Goal: Connect with others: Connect with others

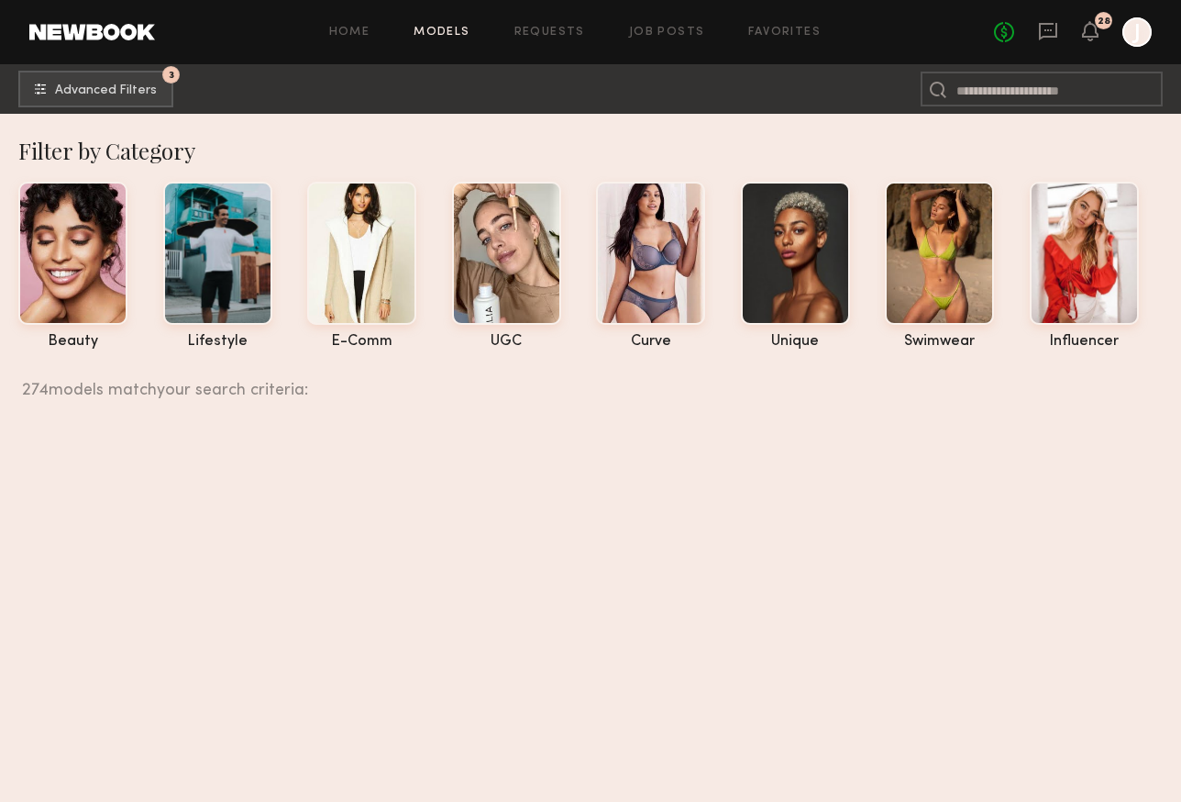
scroll to position [35390, 0]
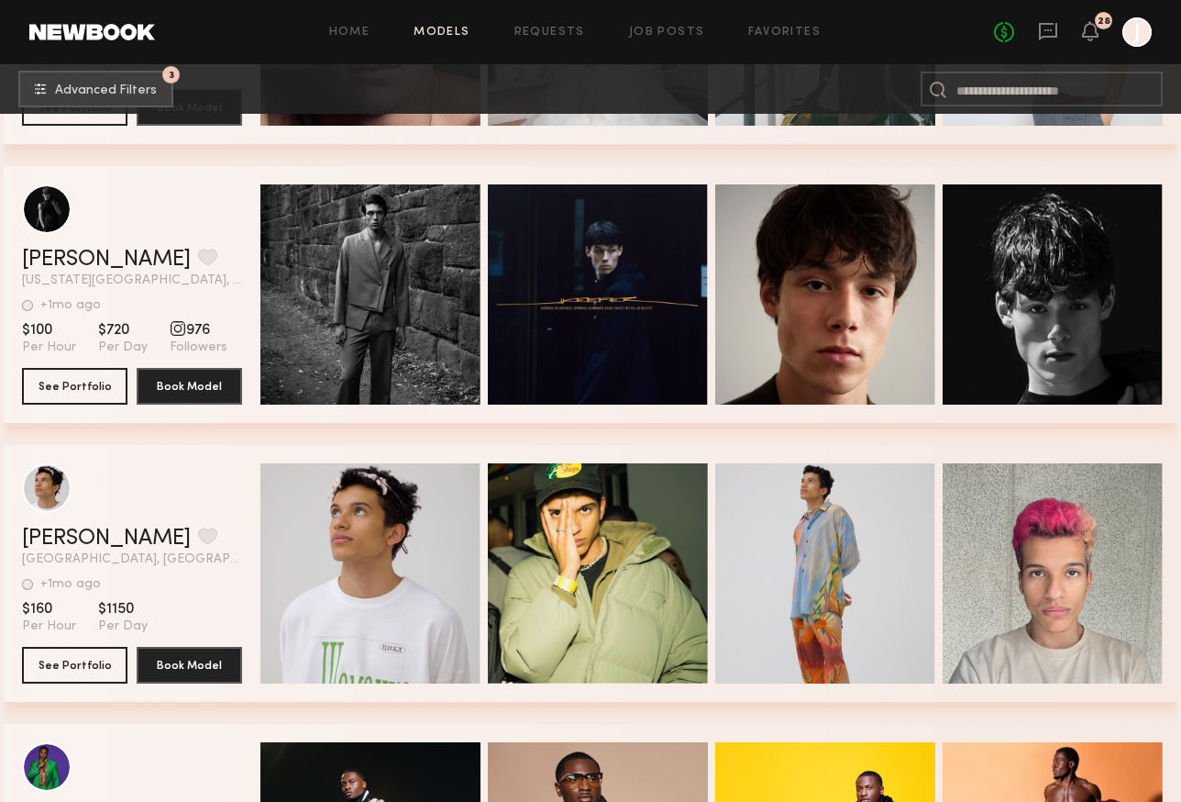
click at [1043, 43] on div "No fees up to $5,000 28 J" at bounding box center [1073, 31] width 158 height 29
click at [1044, 31] on icon at bounding box center [1048, 31] width 20 height 20
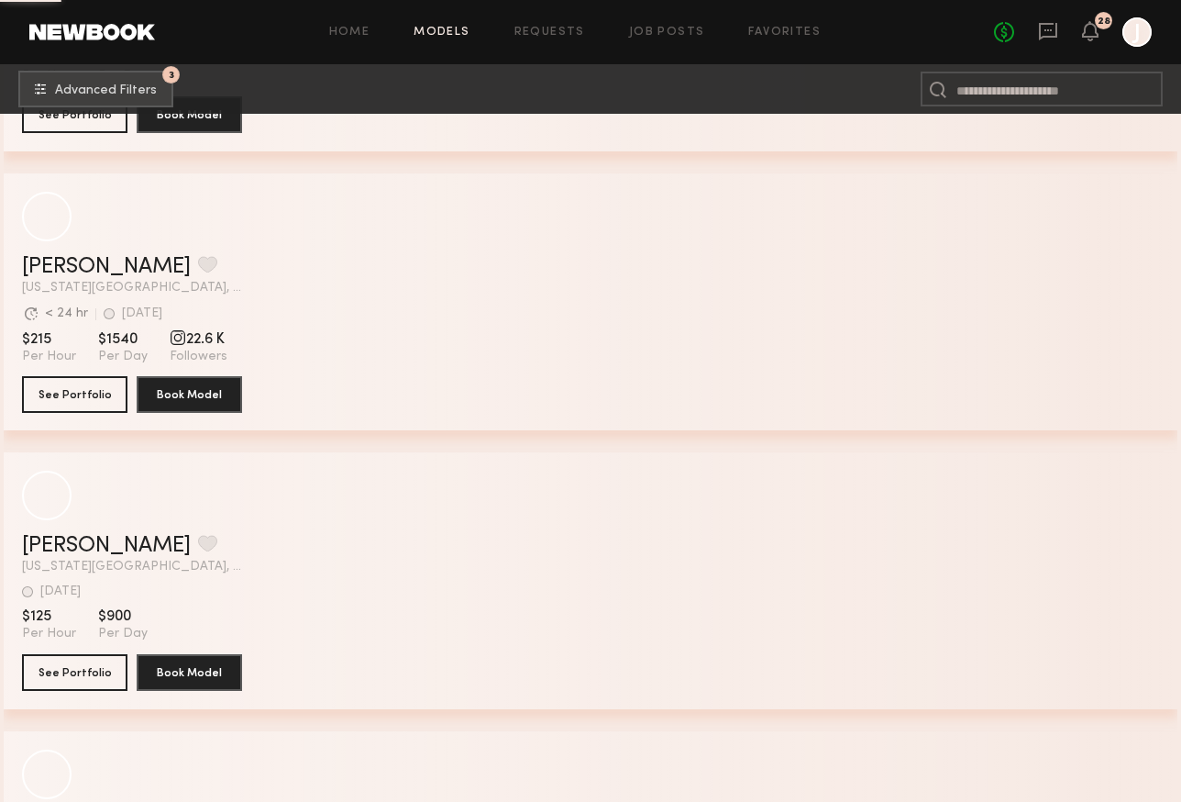
scroll to position [7566, 0]
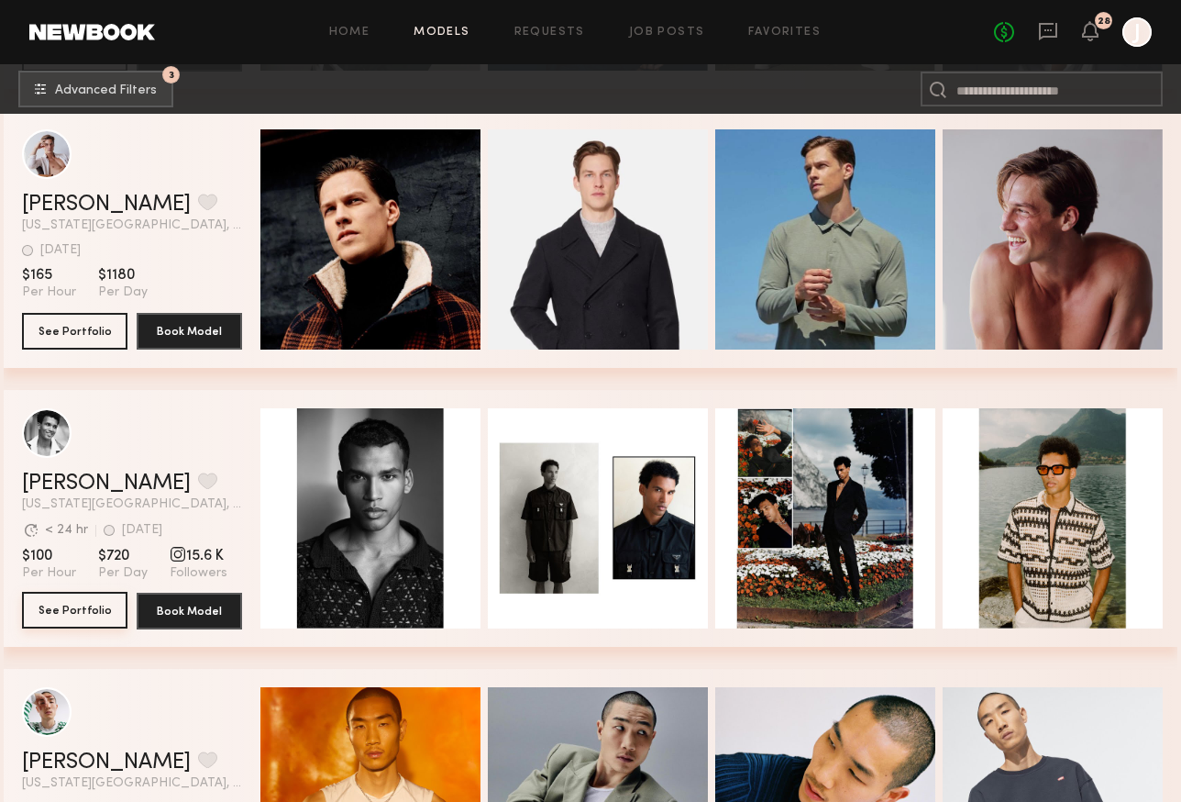
click at [100, 614] on button "See Portfolio" at bounding box center [74, 610] width 105 height 37
click at [117, 330] on button "See Portfolio" at bounding box center [74, 330] width 105 height 37
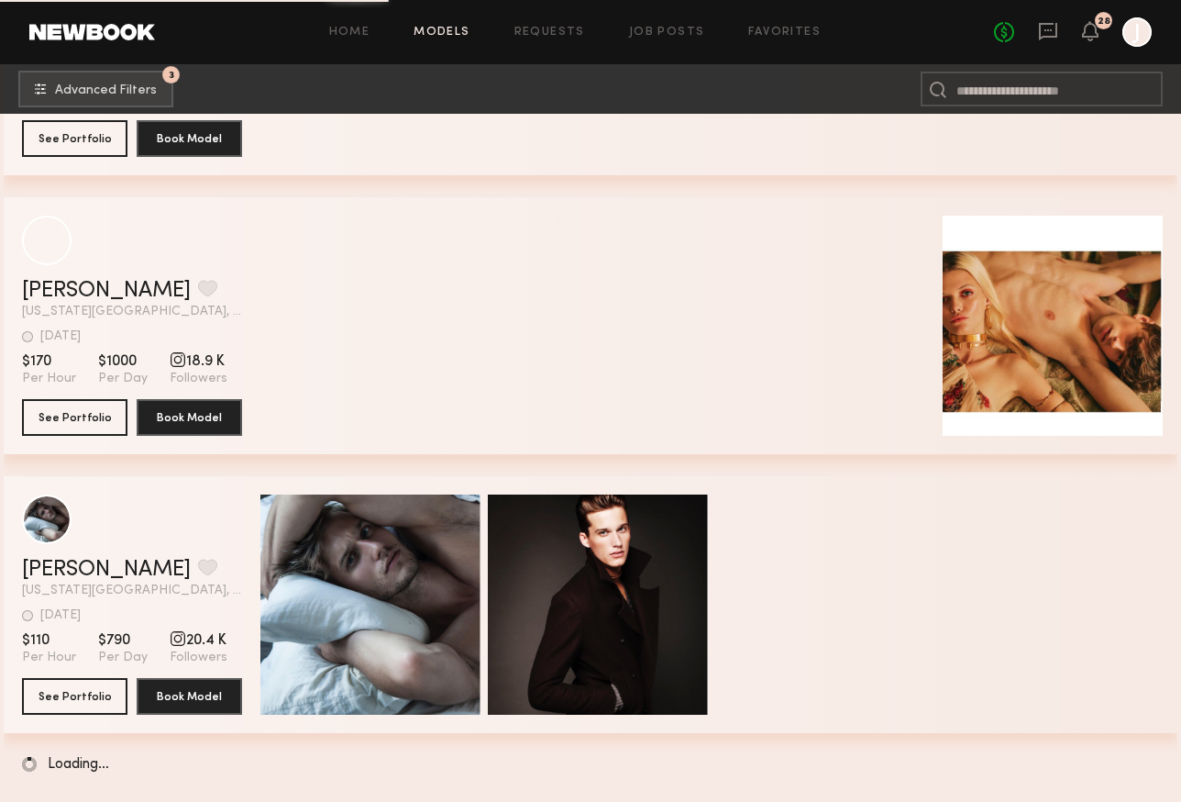
scroll to position [16403, 0]
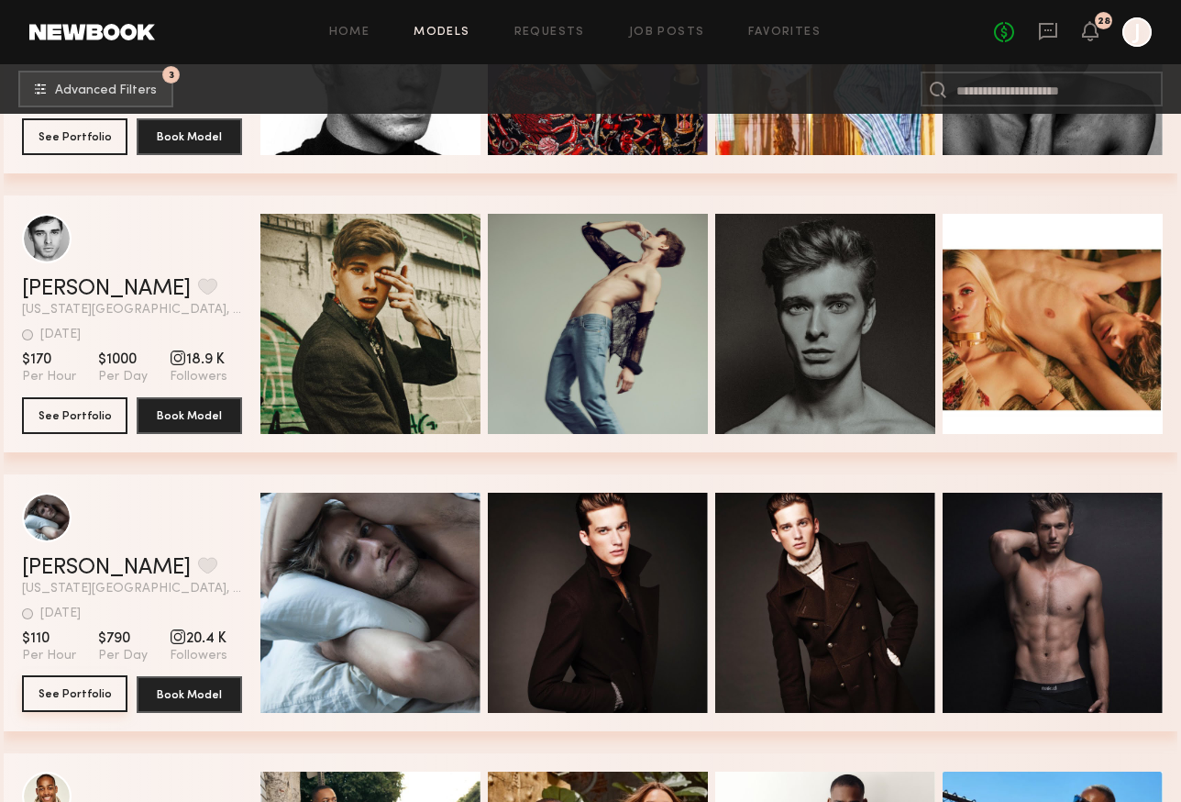
click at [67, 685] on button "See Portfolio" at bounding box center [74, 693] width 105 height 37
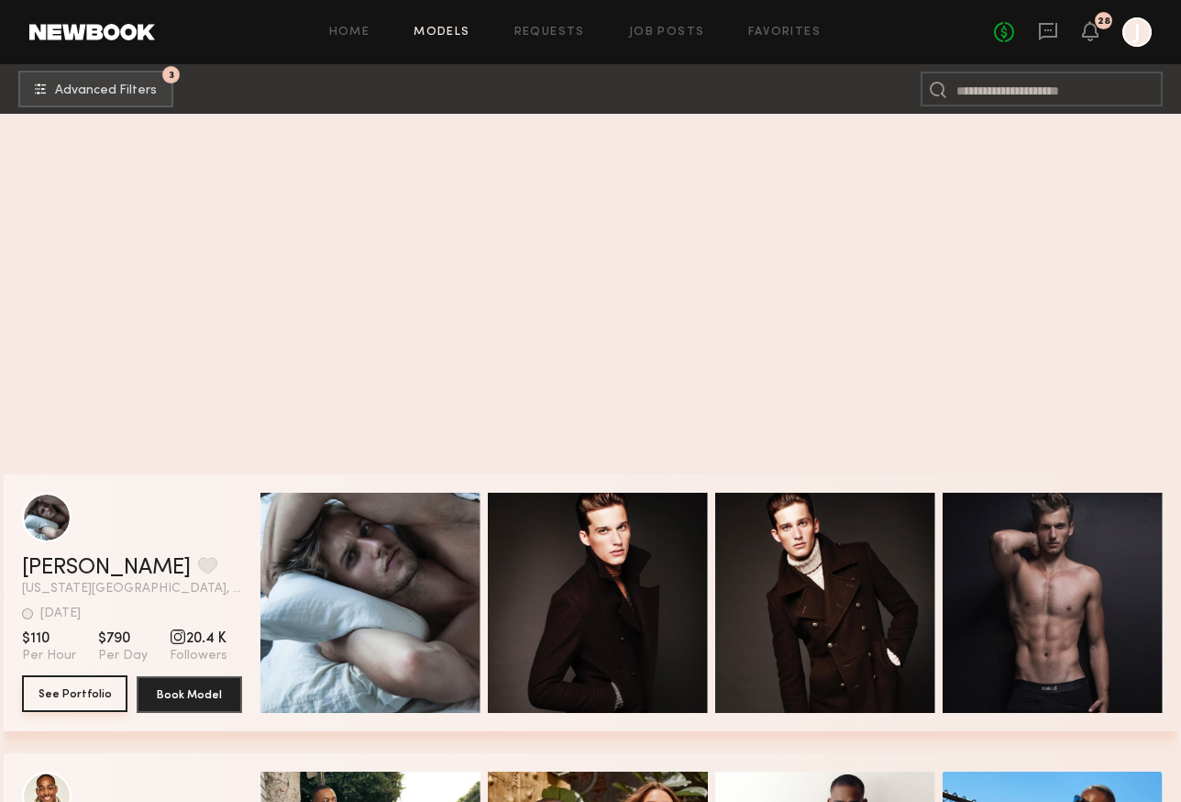
scroll to position [17356, 0]
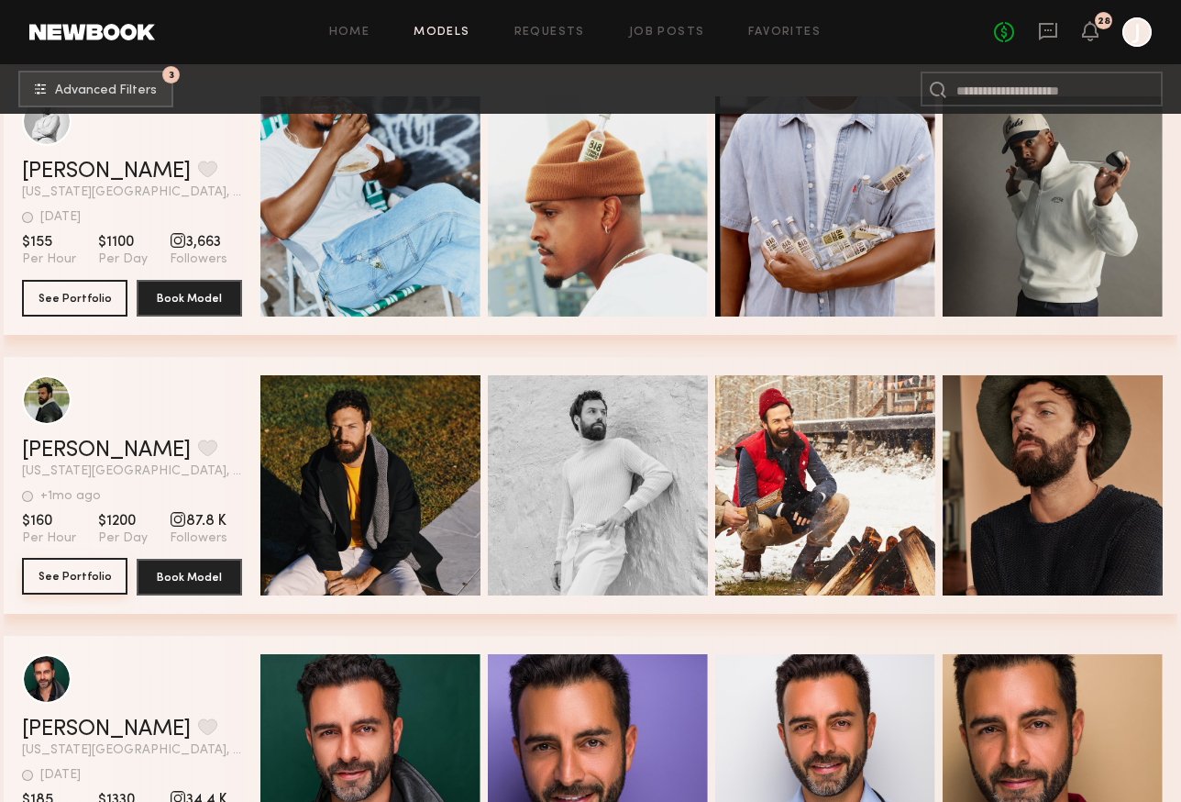
click at [80, 574] on button "See Portfolio" at bounding box center [74, 576] width 105 height 37
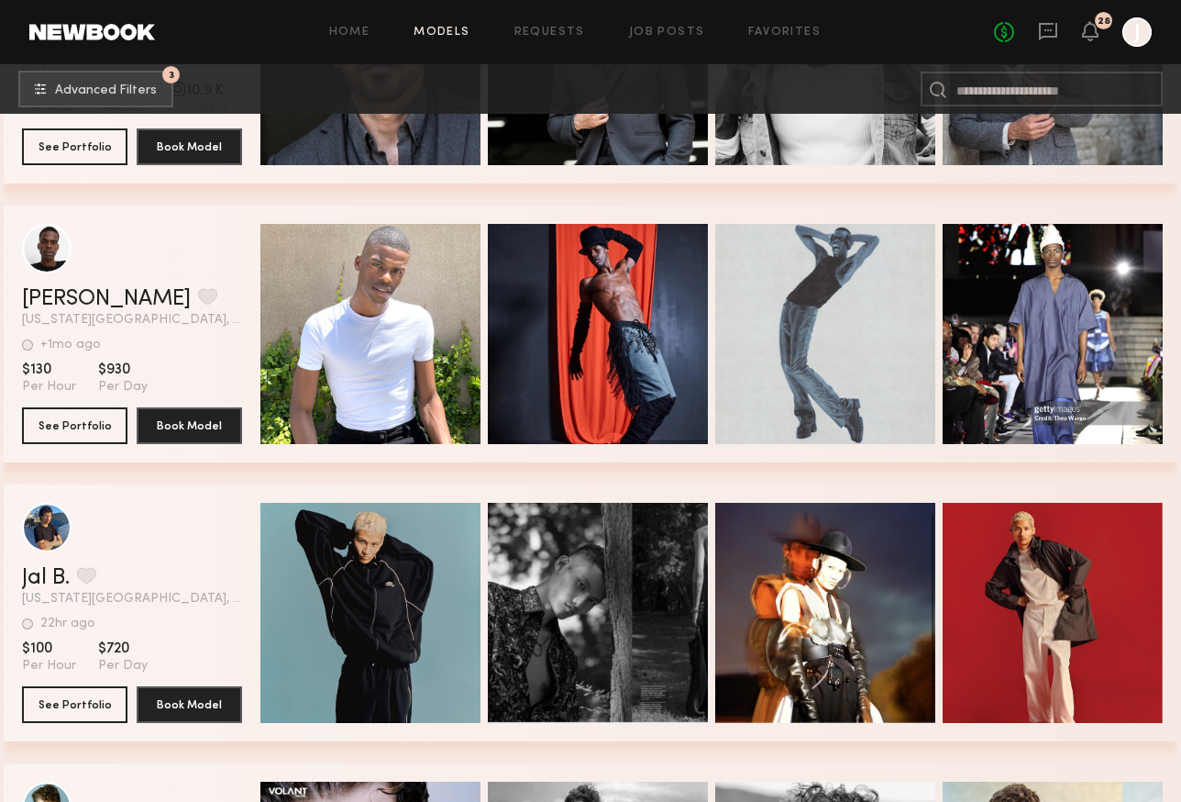
scroll to position [18629, 0]
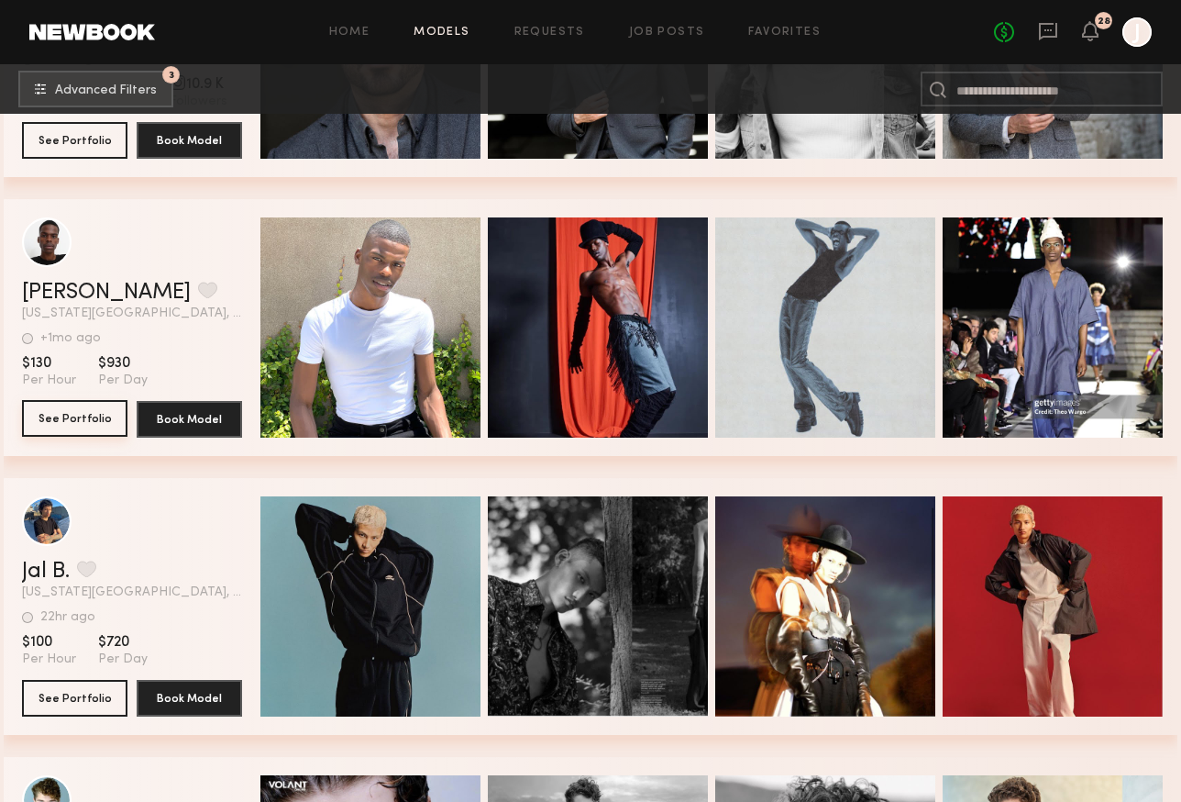
click at [61, 430] on button "See Portfolio" at bounding box center [74, 418] width 105 height 37
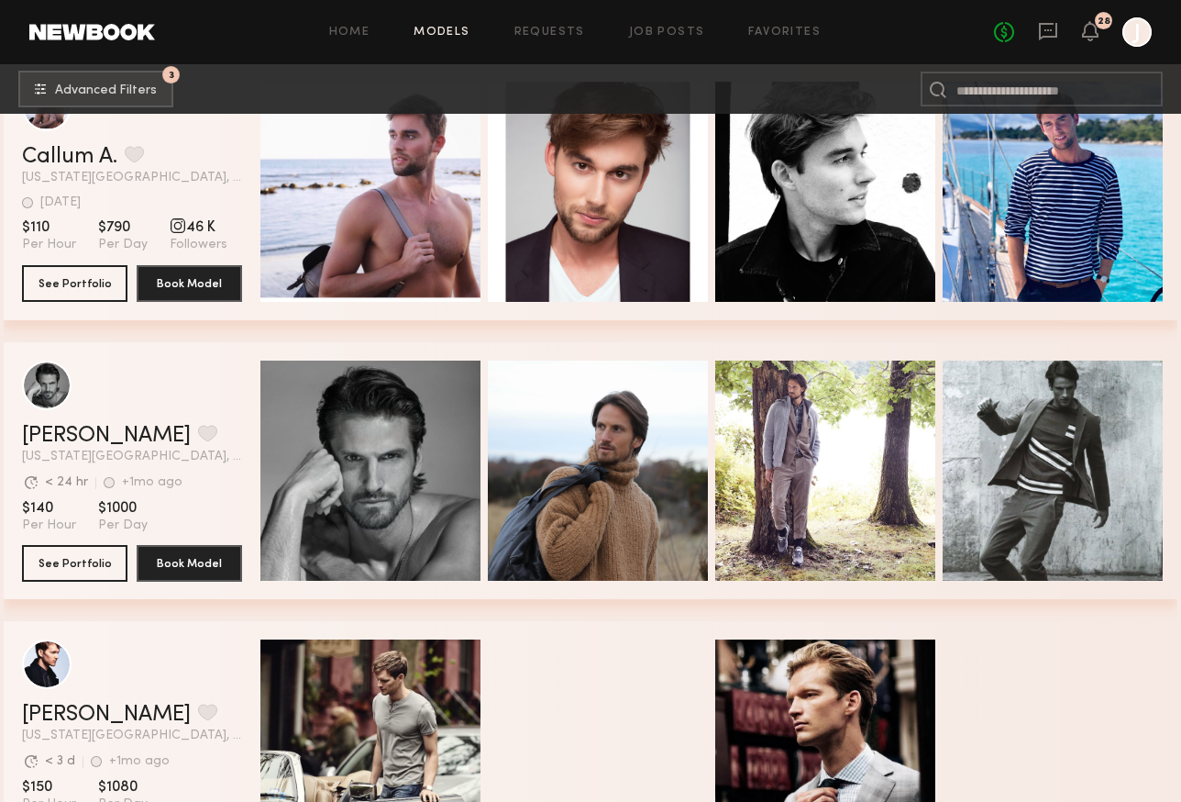
scroll to position [20161, 0]
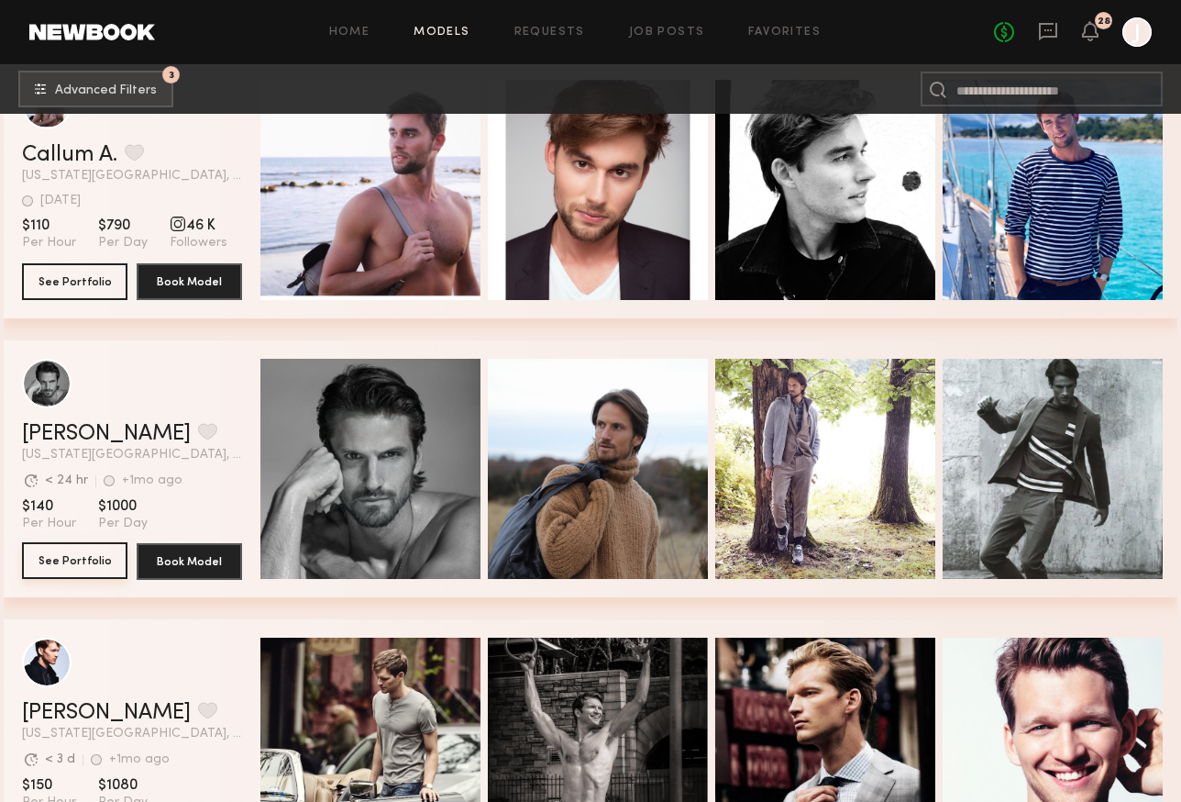
click at [70, 554] on button "See Portfolio" at bounding box center [74, 560] width 105 height 37
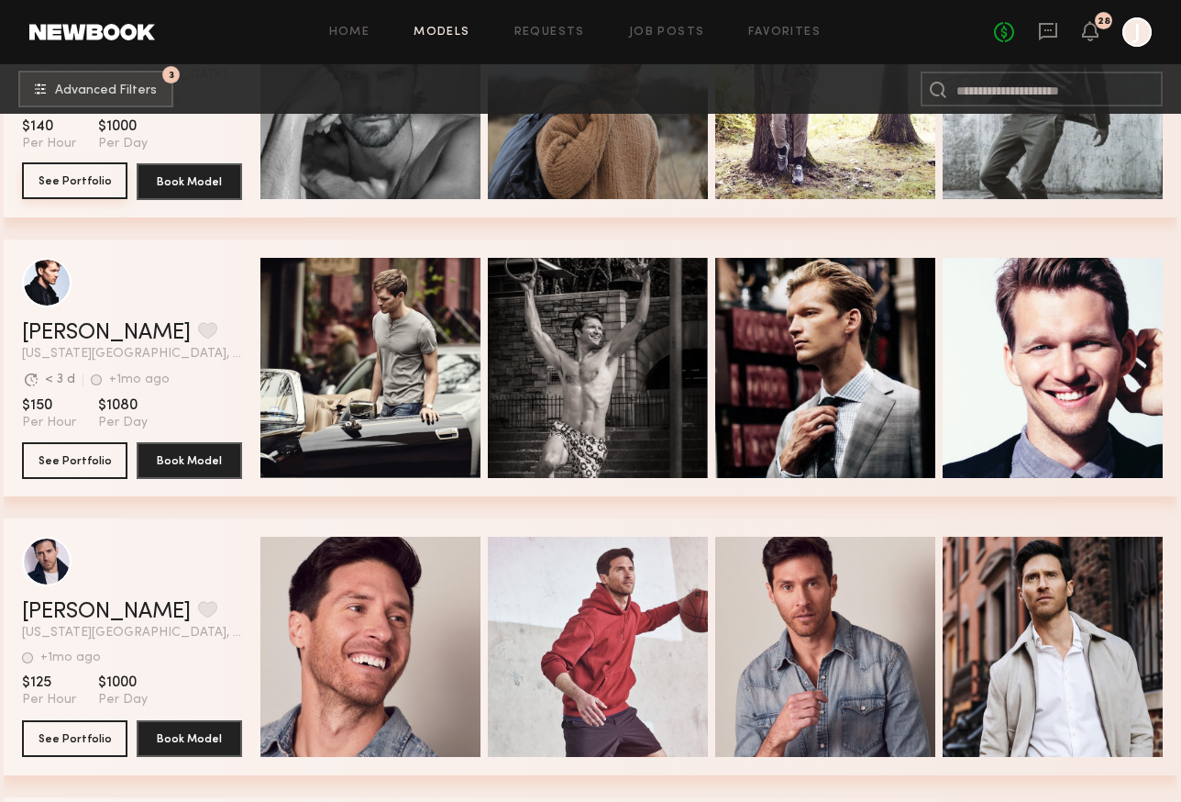
scroll to position [20548, 0]
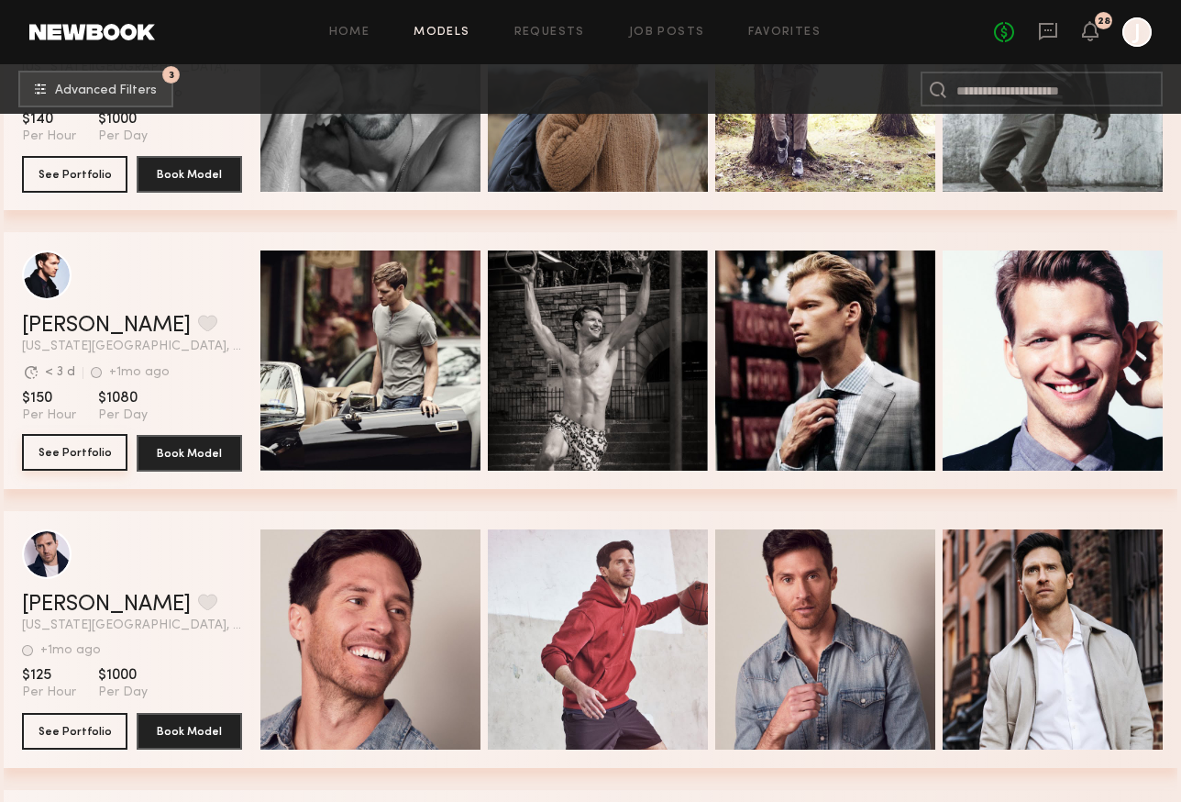
click at [105, 448] on button "See Portfolio" at bounding box center [74, 452] width 105 height 37
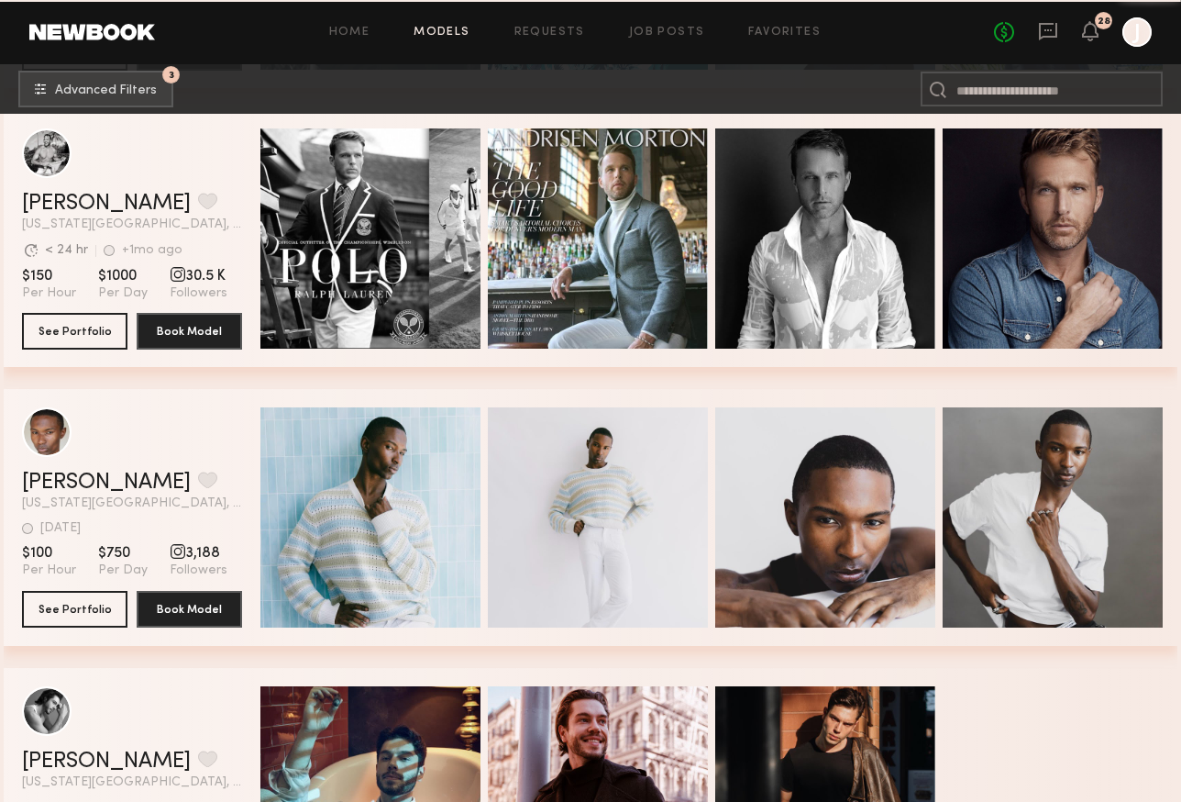
scroll to position [23183, 0]
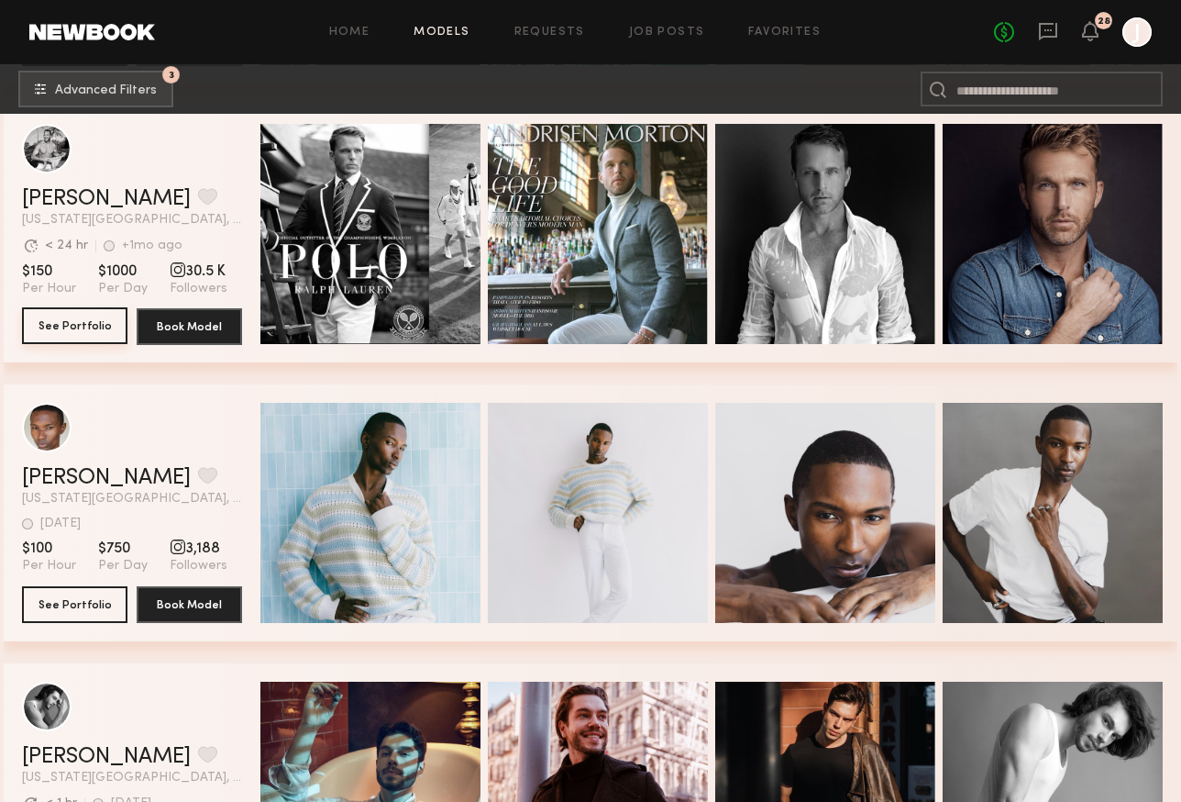
click at [100, 325] on button "See Portfolio" at bounding box center [74, 325] width 105 height 37
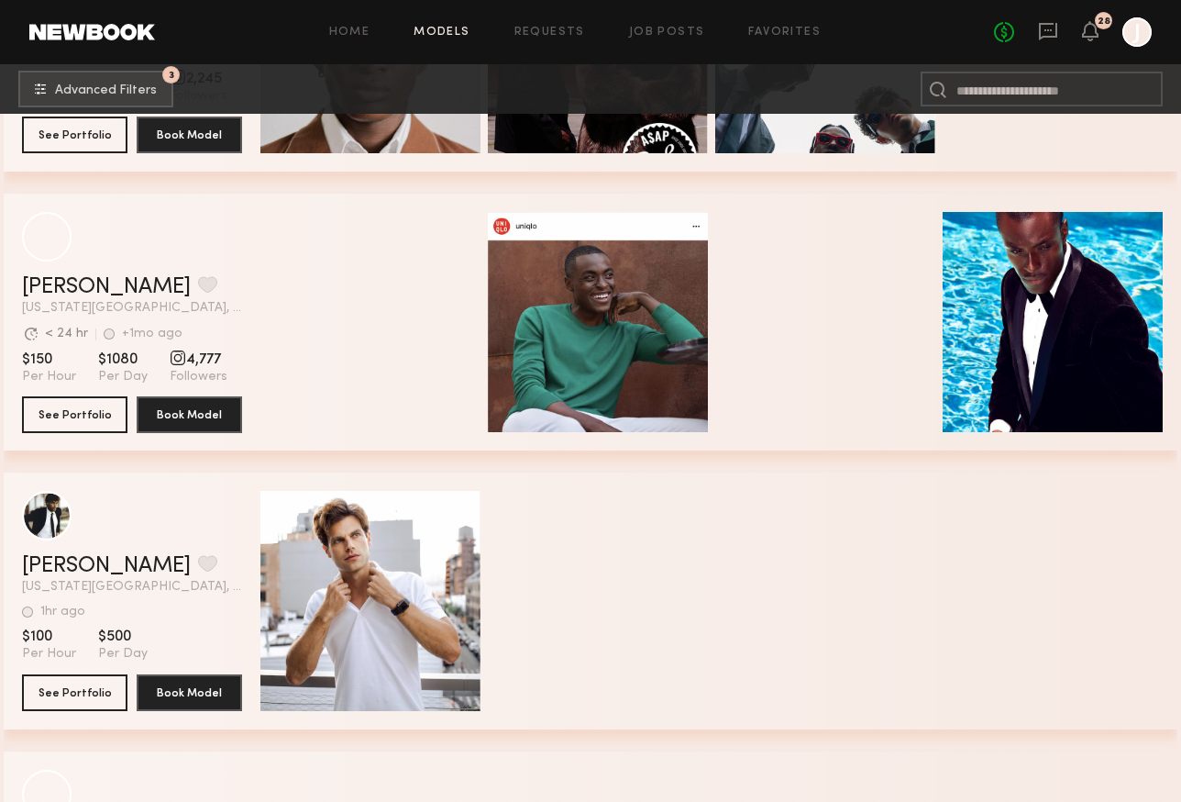
scroll to position [27048, 0]
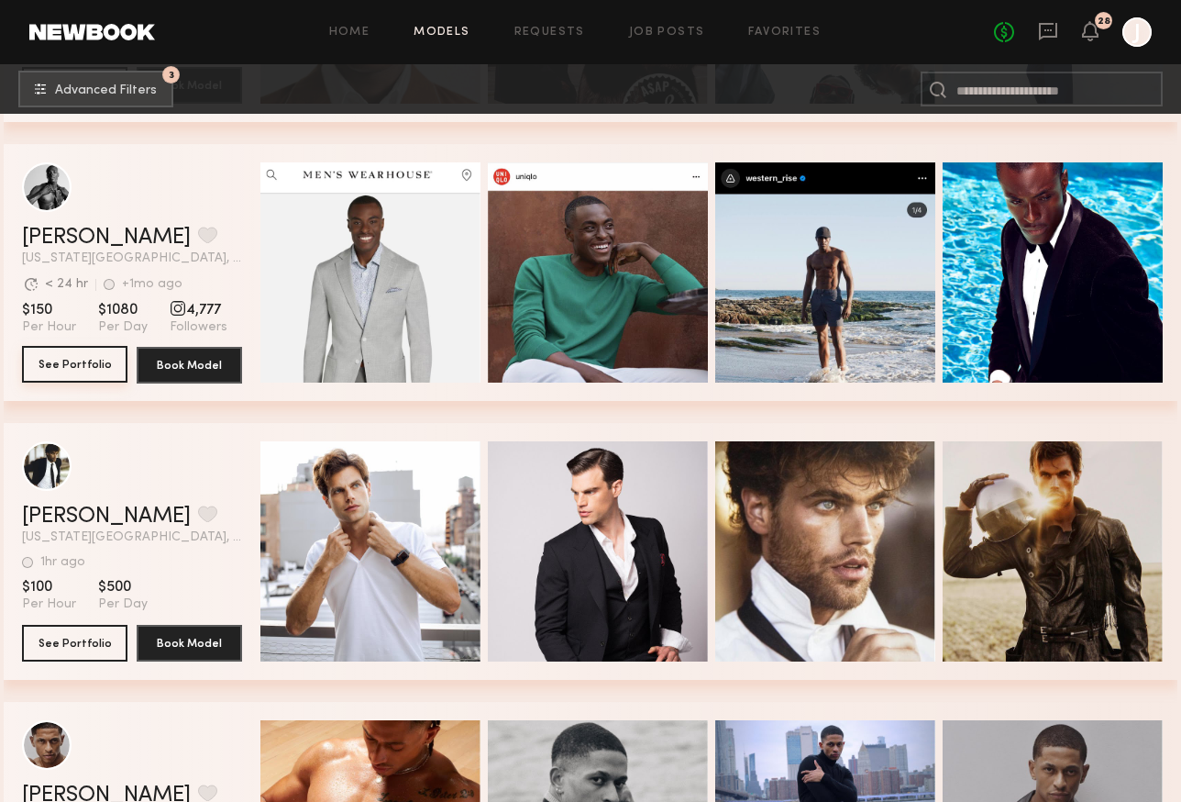
click at [77, 376] on button "See Portfolio" at bounding box center [74, 364] width 105 height 37
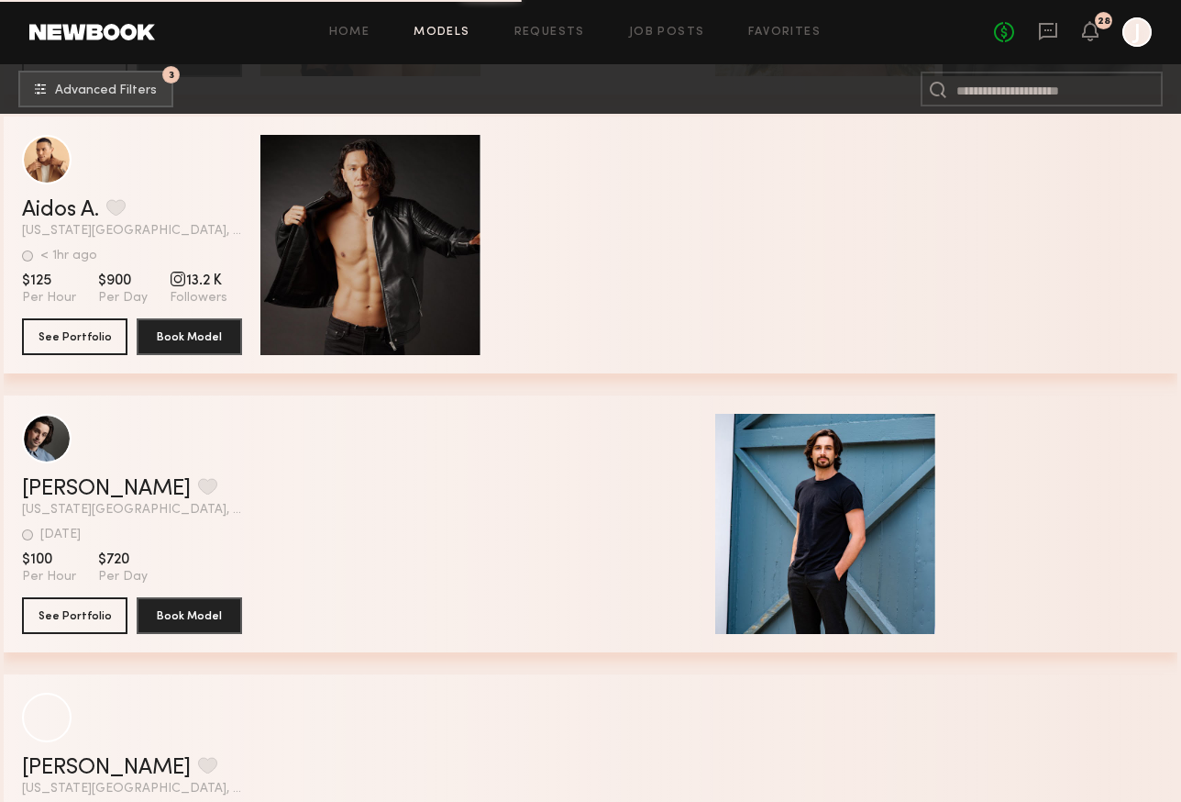
scroll to position [32802, 0]
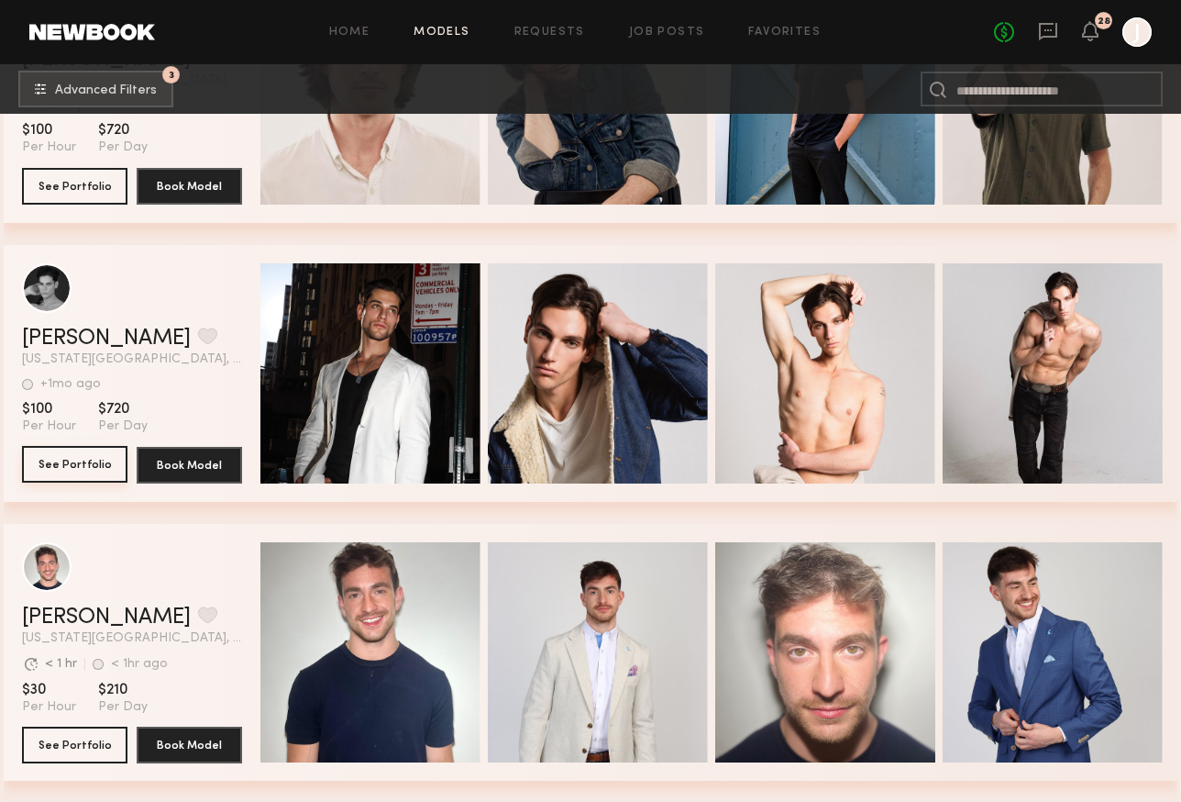
click at [79, 464] on button "See Portfolio" at bounding box center [74, 464] width 105 height 37
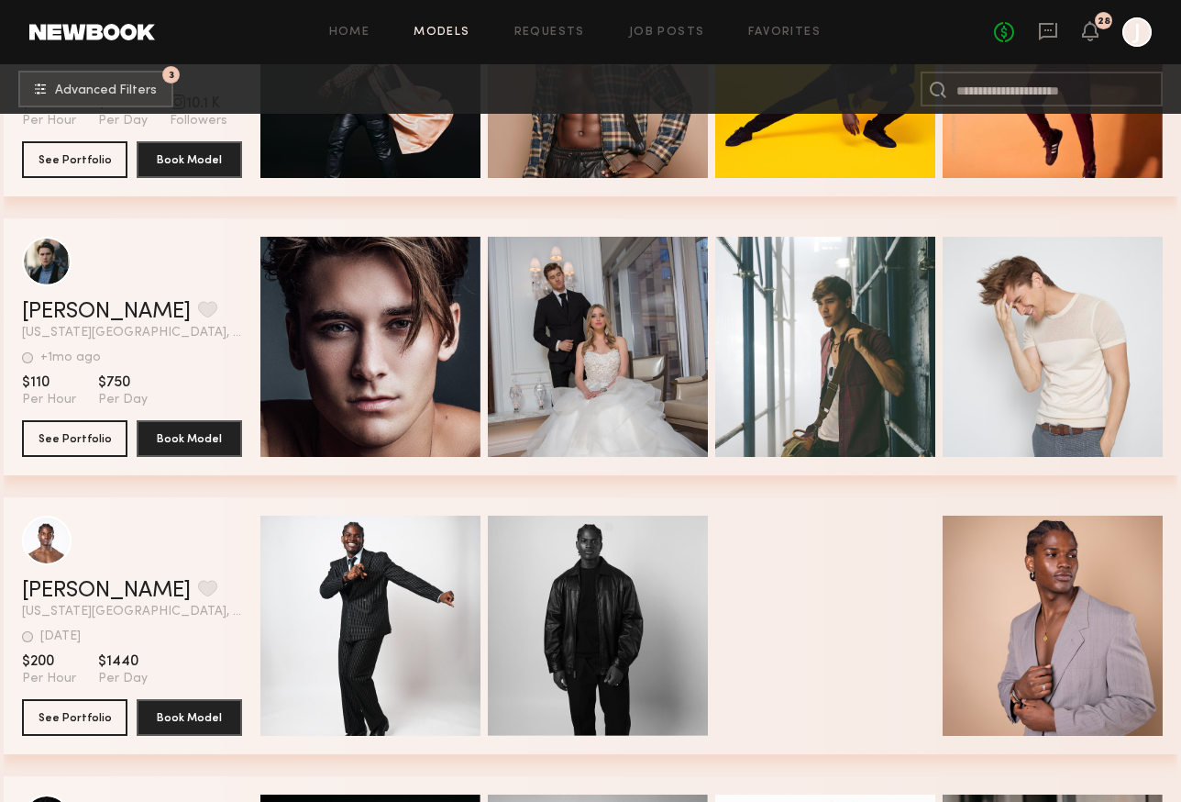
scroll to position [37124, 0]
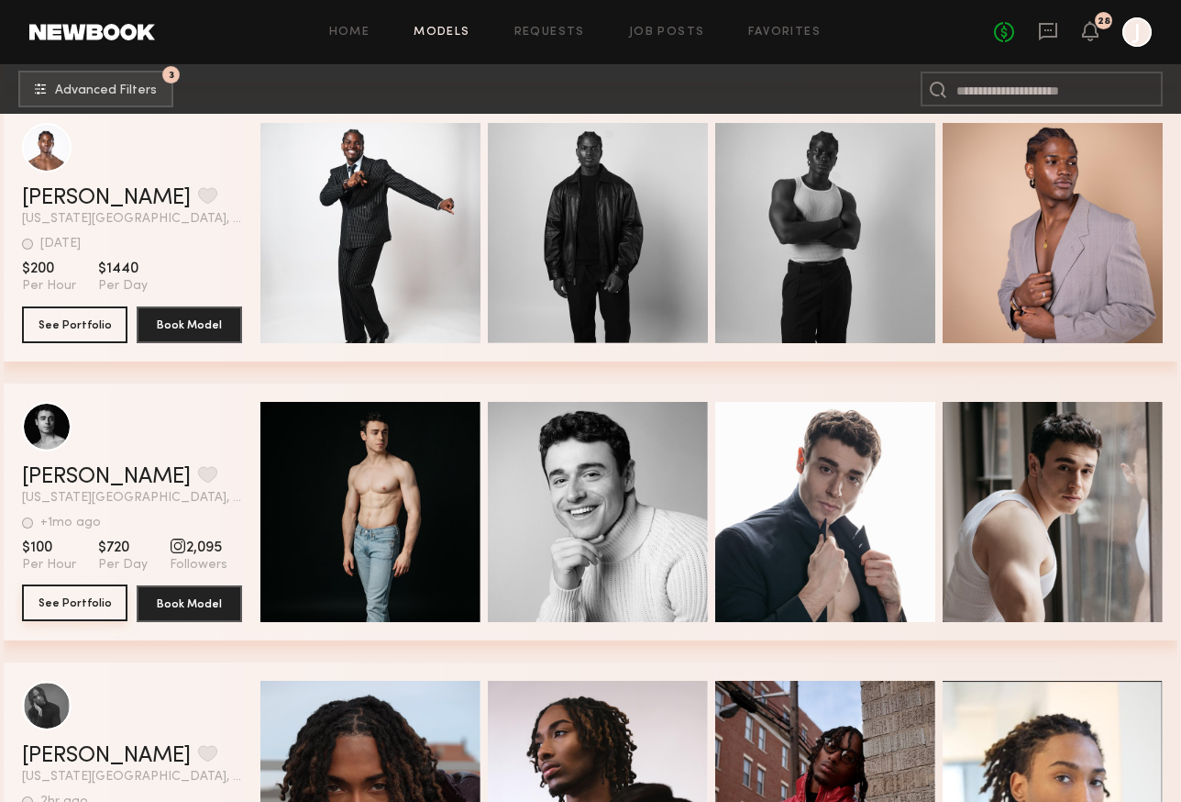
click at [63, 605] on button "See Portfolio" at bounding box center [74, 602] width 105 height 37
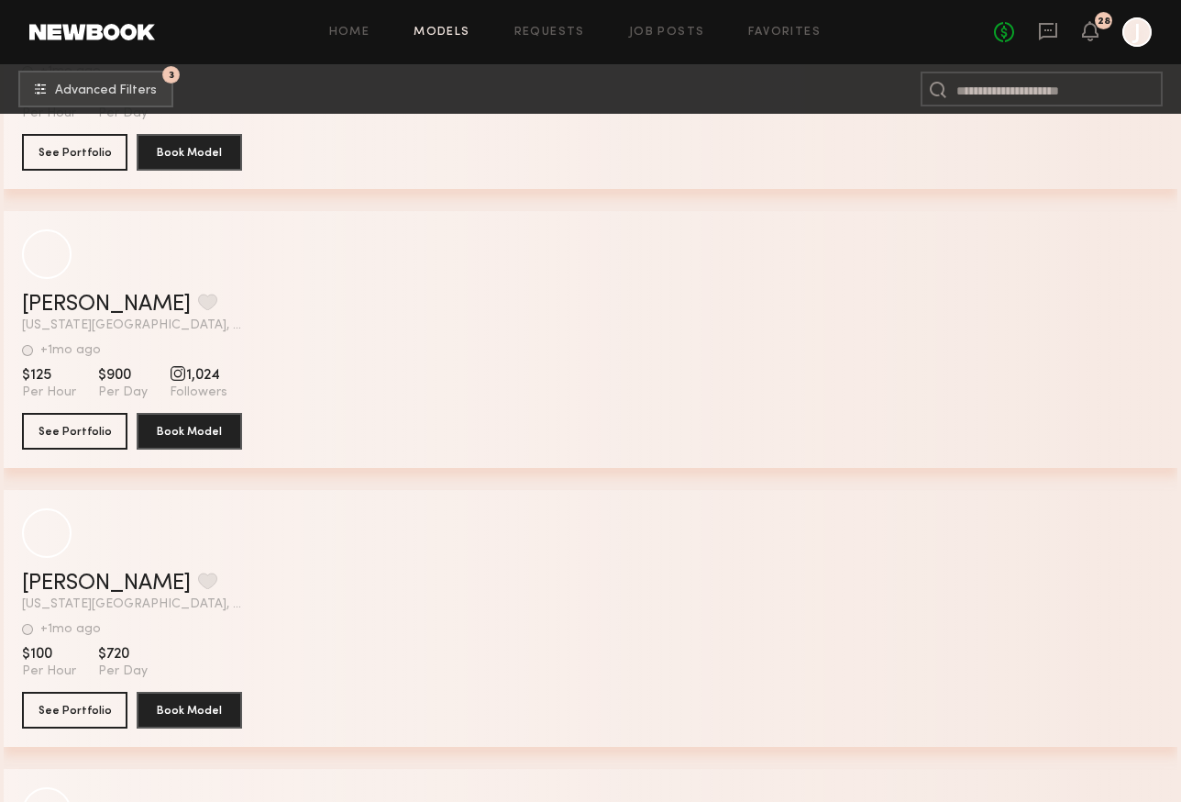
scroll to position [48199, 0]
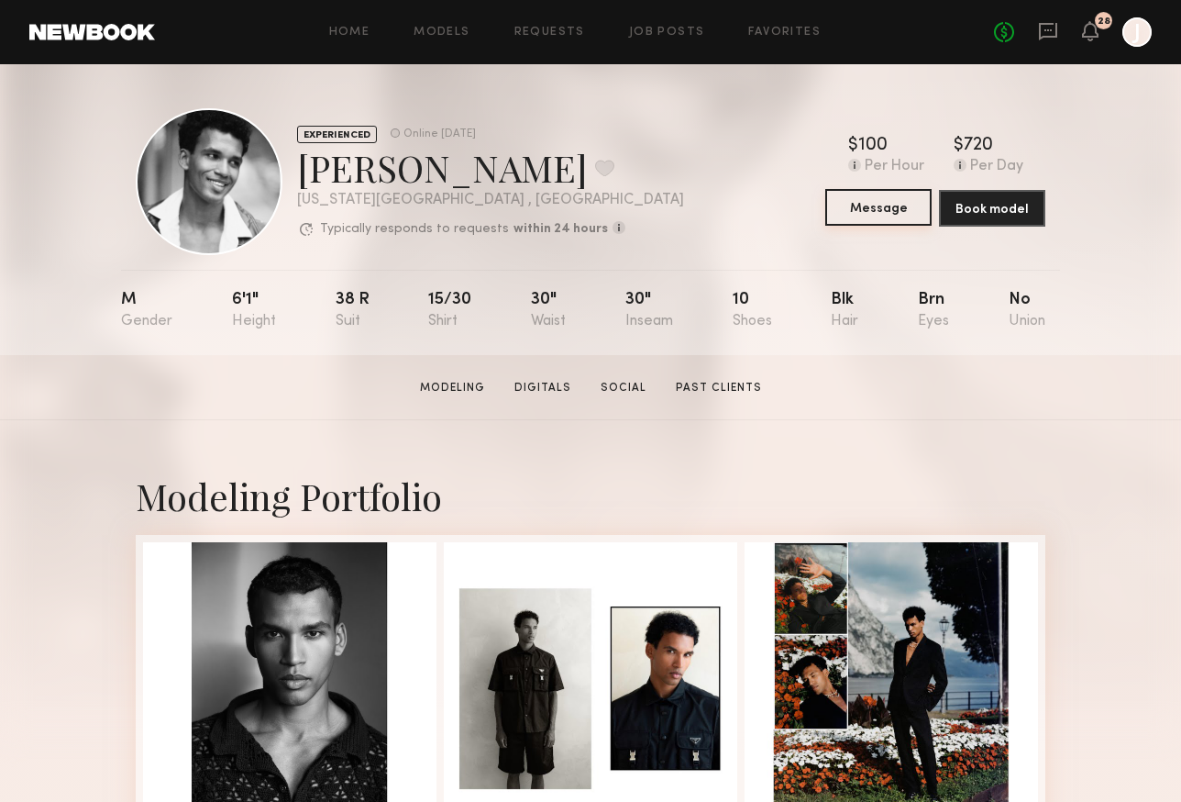
click at [878, 211] on button "Message" at bounding box center [878, 207] width 106 height 37
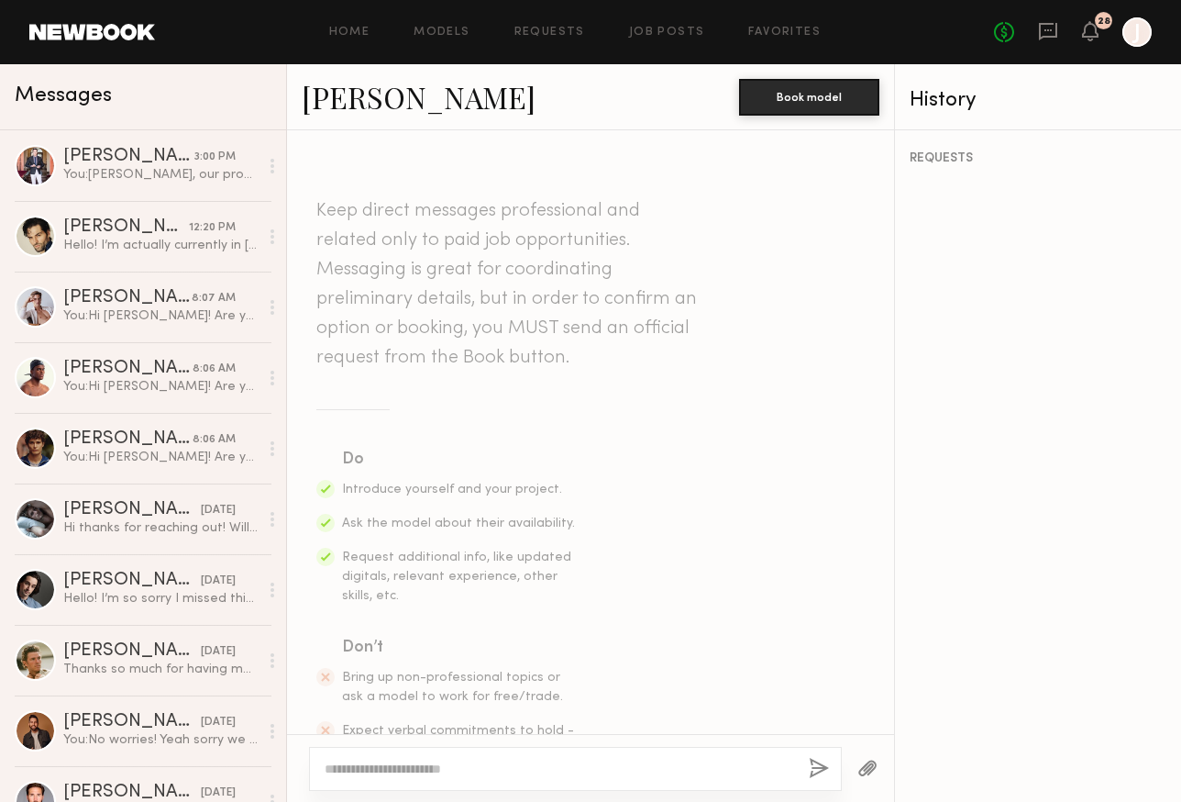
type textarea "**********"
click at [592, 769] on textarea "**********" at bounding box center [560, 768] width 470 height 18
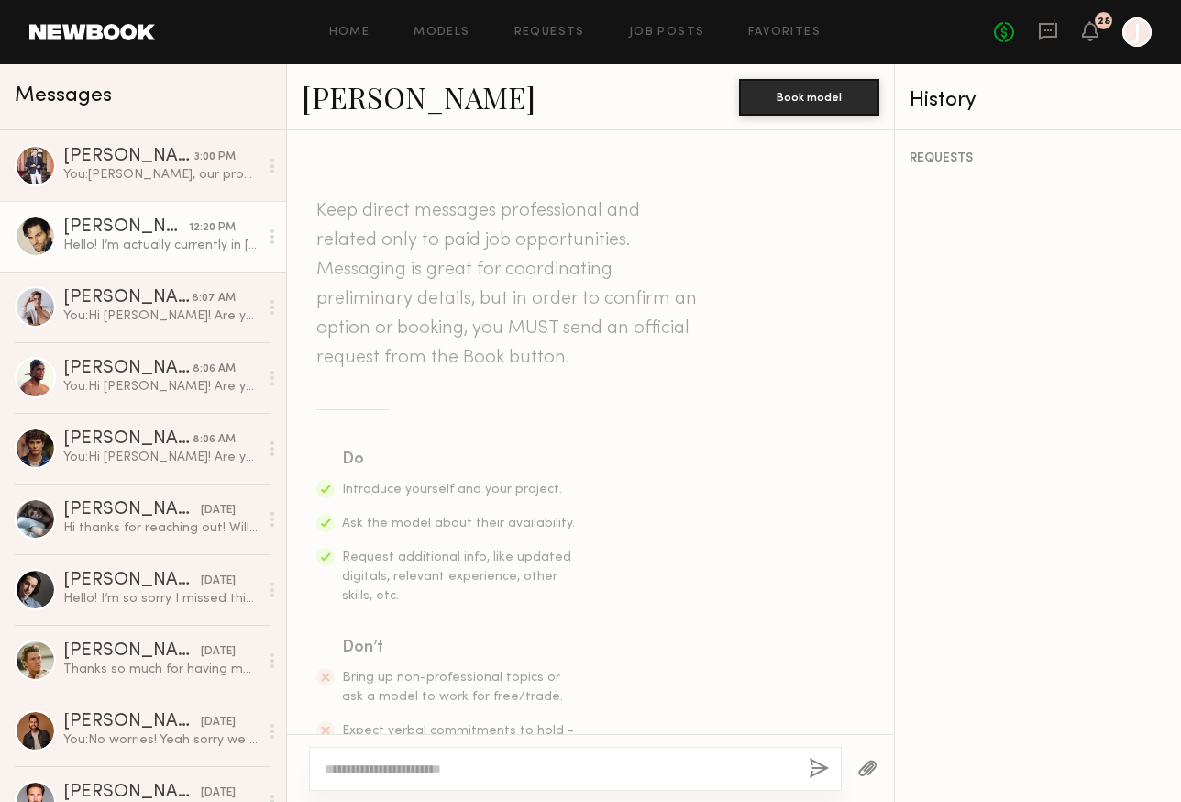
click at [171, 243] on div "Hello! I’m actually currently in [GEOGRAPHIC_DATA] ([GEOGRAPHIC_DATA])! I’d be …" at bounding box center [160, 245] width 195 height 17
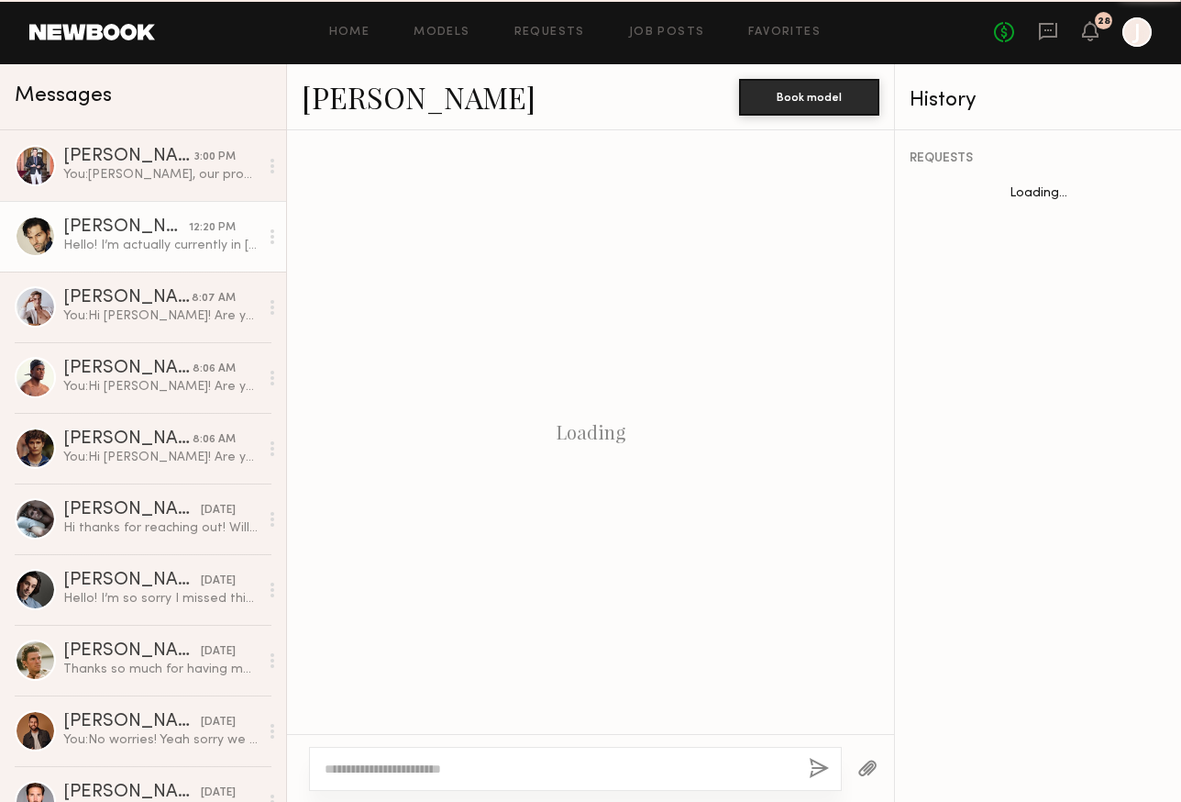
scroll to position [514, 0]
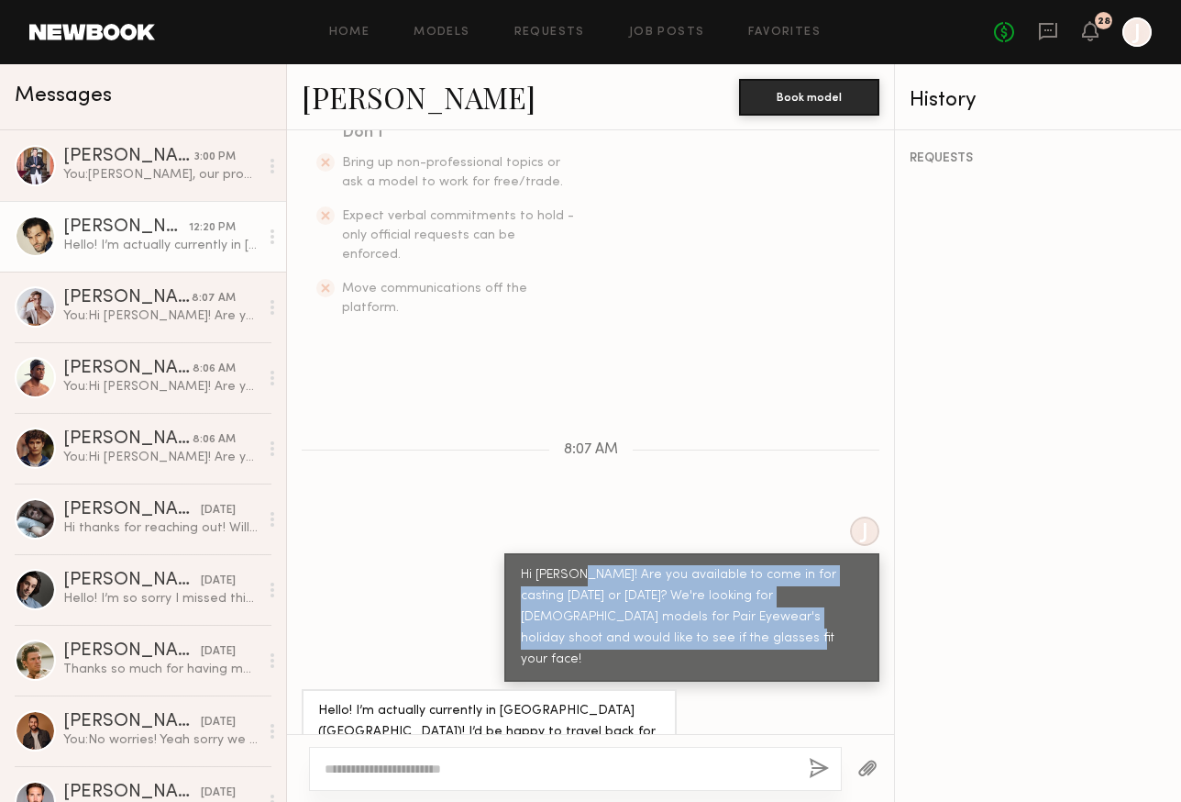
drag, startPoint x: 647, startPoint y: 604, endPoint x: 579, endPoint y: 543, distance: 92.2
click at [579, 565] on div "Hi Heath! Are you available to come in for casting this Tuesday or Wednesday? W…" at bounding box center [692, 617] width 342 height 105
copy div "Are you available to come in for casting this Tuesday or Wednesday? We're looki…"
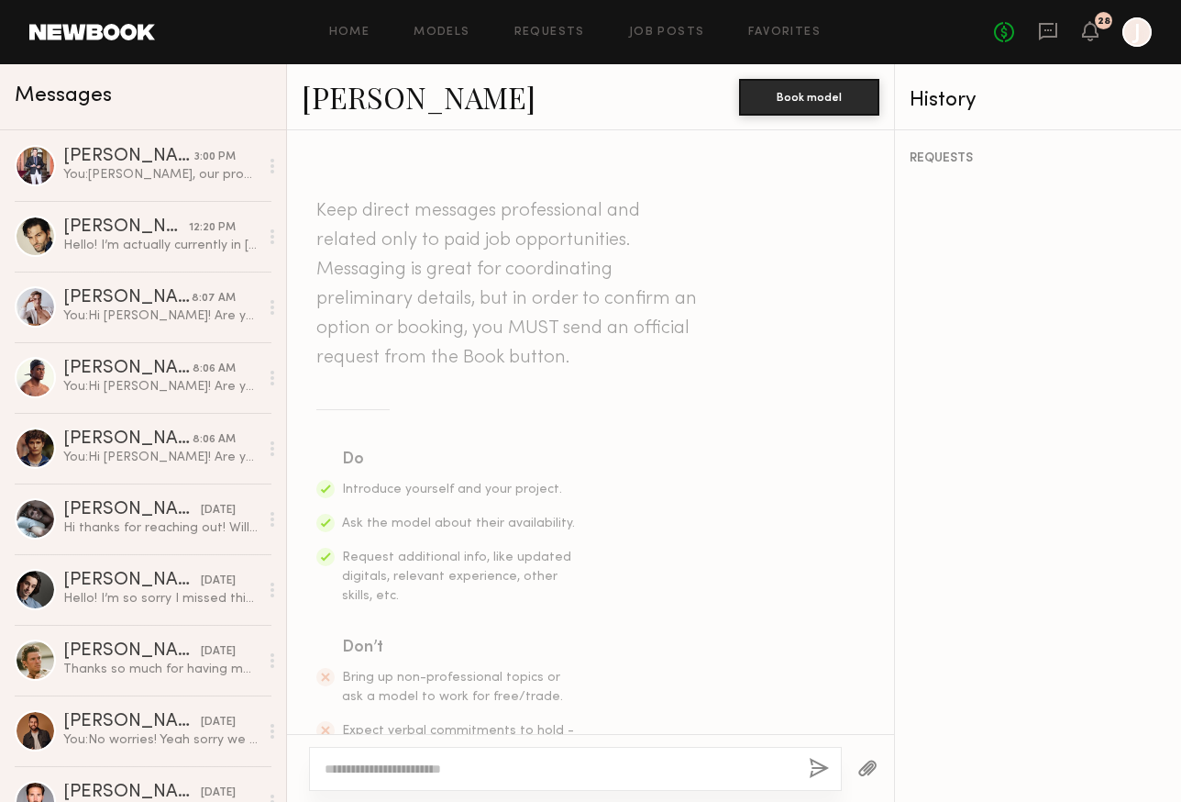
scroll to position [130, 0]
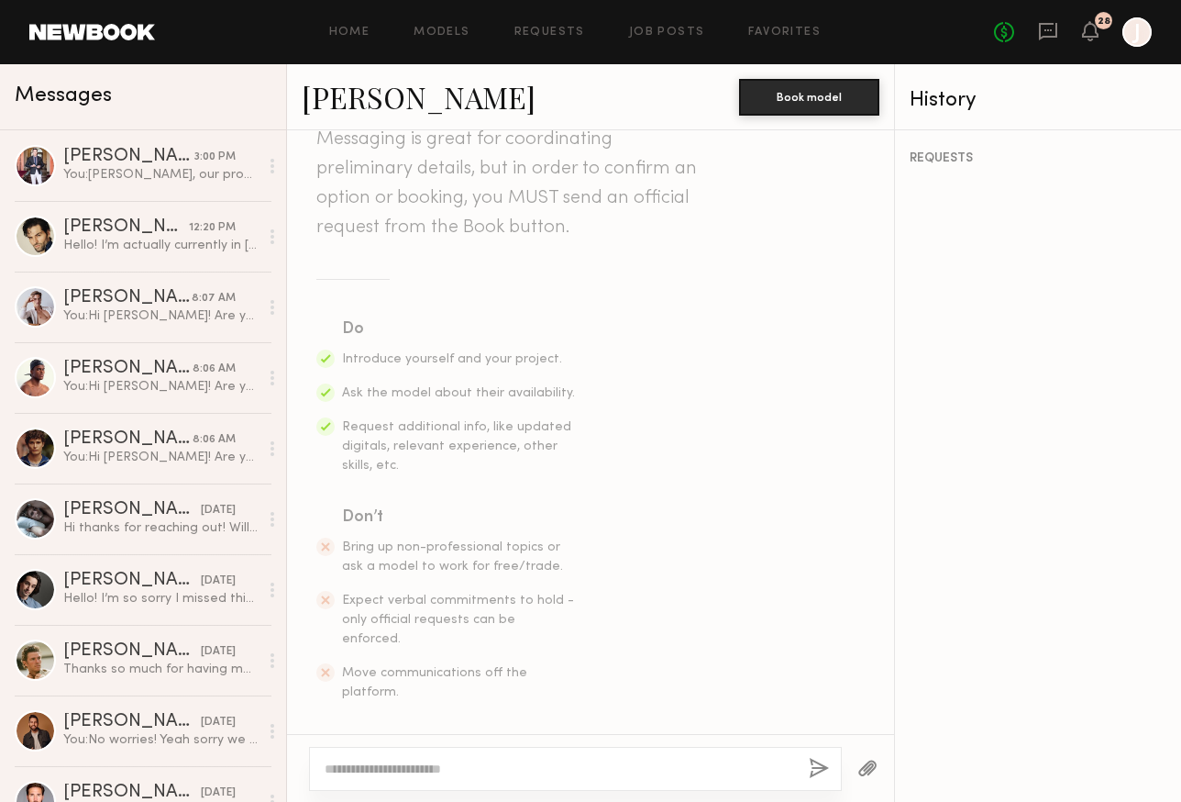
click at [492, 769] on textarea at bounding box center [560, 768] width 470 height 18
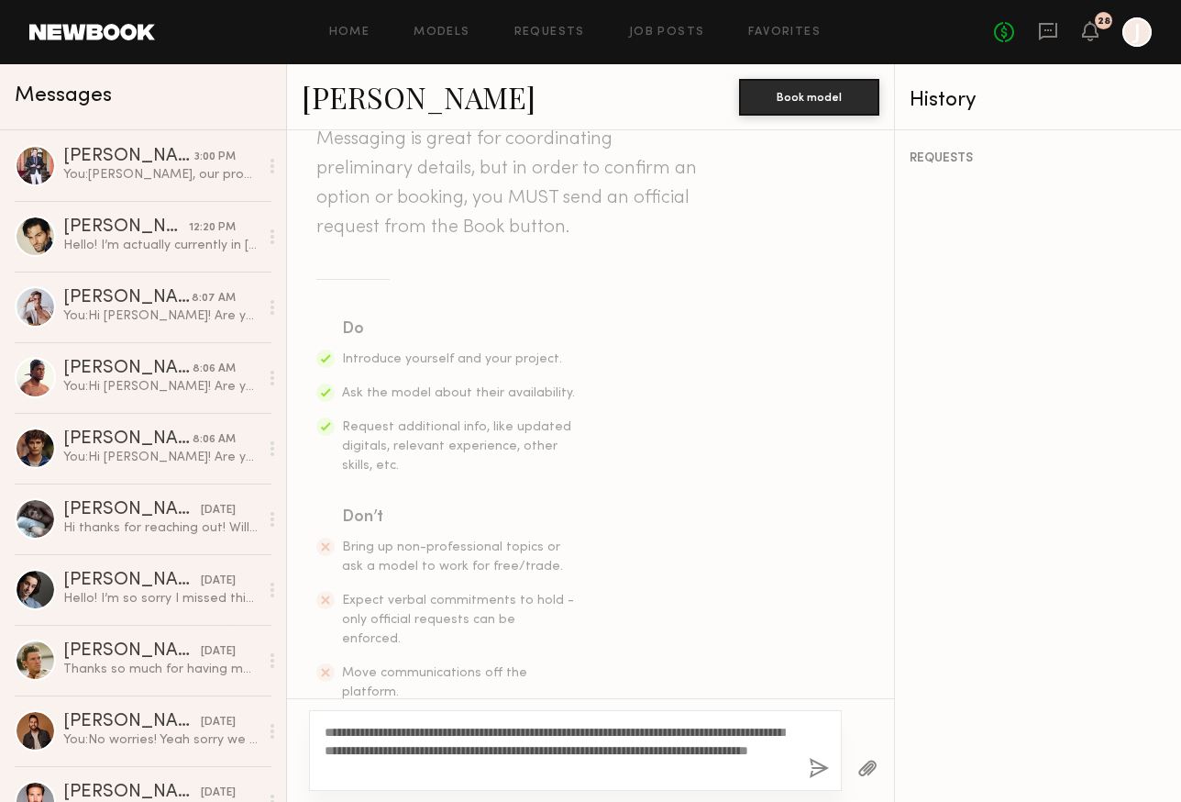
type textarea "**********"
click at [818, 768] on button "button" at bounding box center [819, 768] width 20 height 23
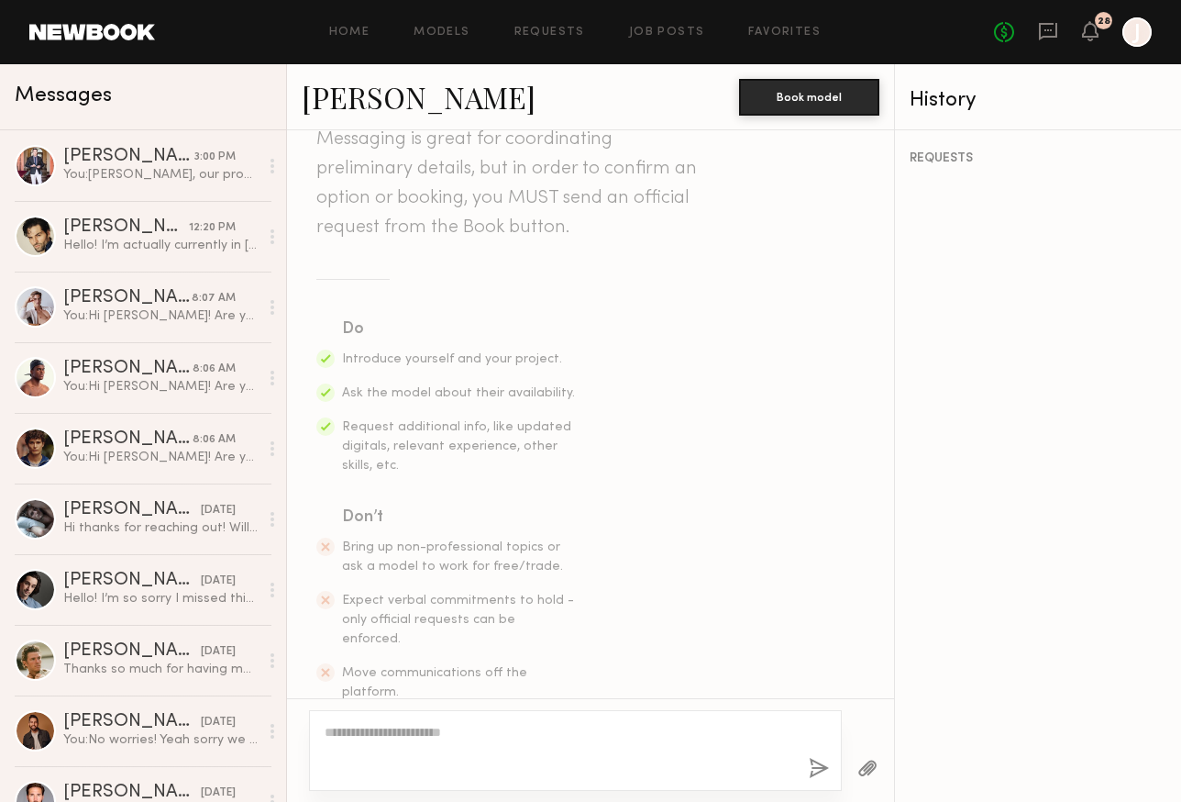
scroll to position [421, 0]
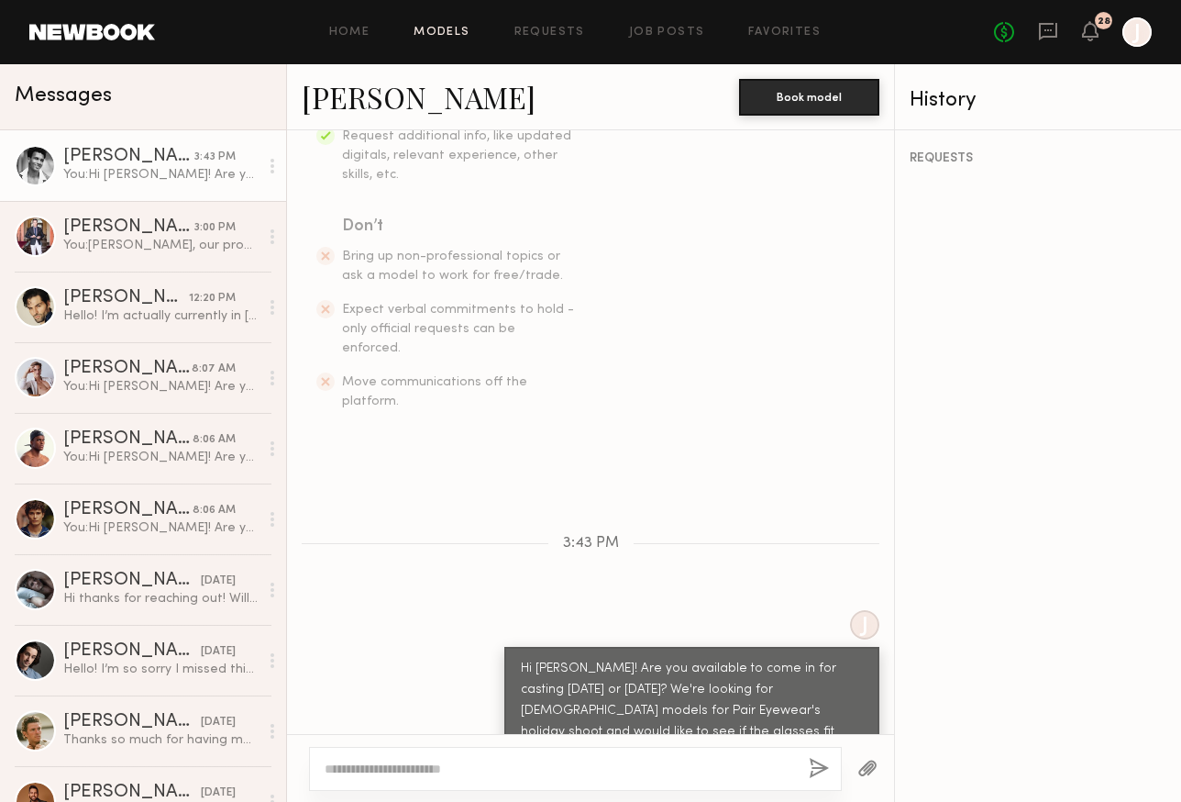
click at [433, 34] on link "Models" at bounding box center [442, 33] width 56 height 12
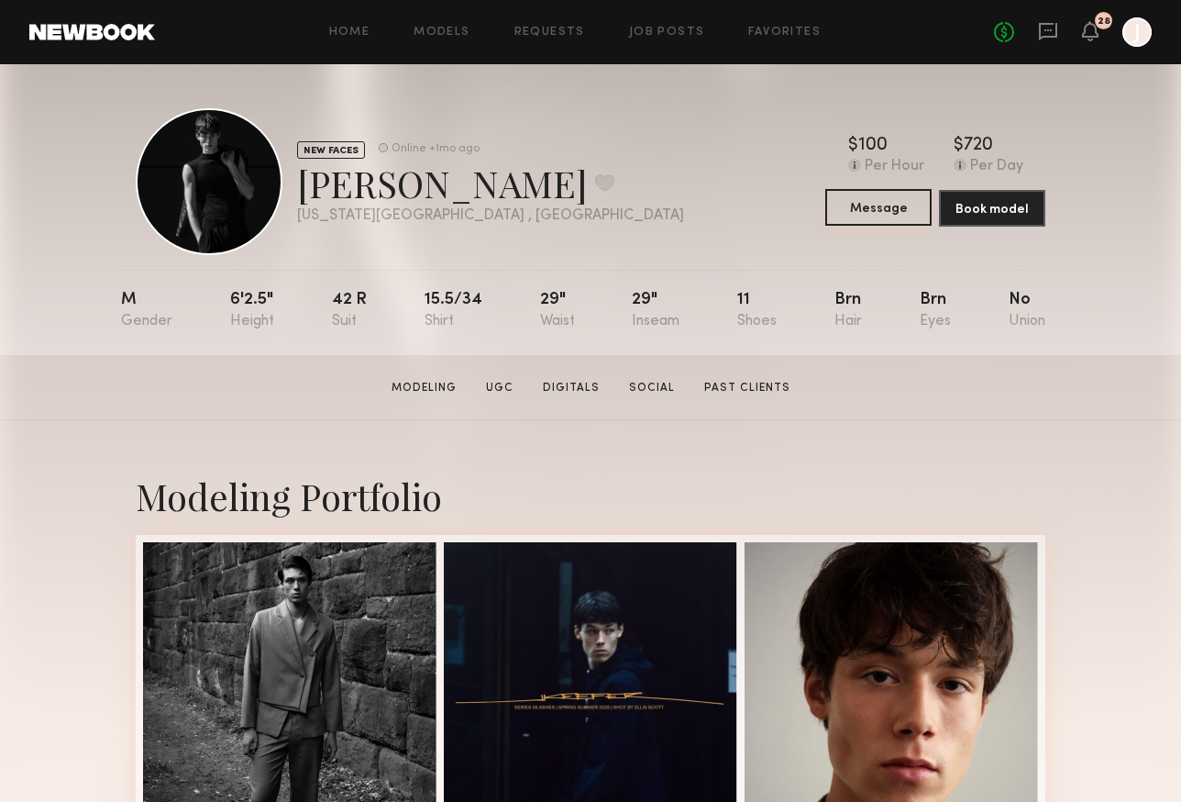
click at [837, 216] on button "Message" at bounding box center [878, 207] width 106 height 37
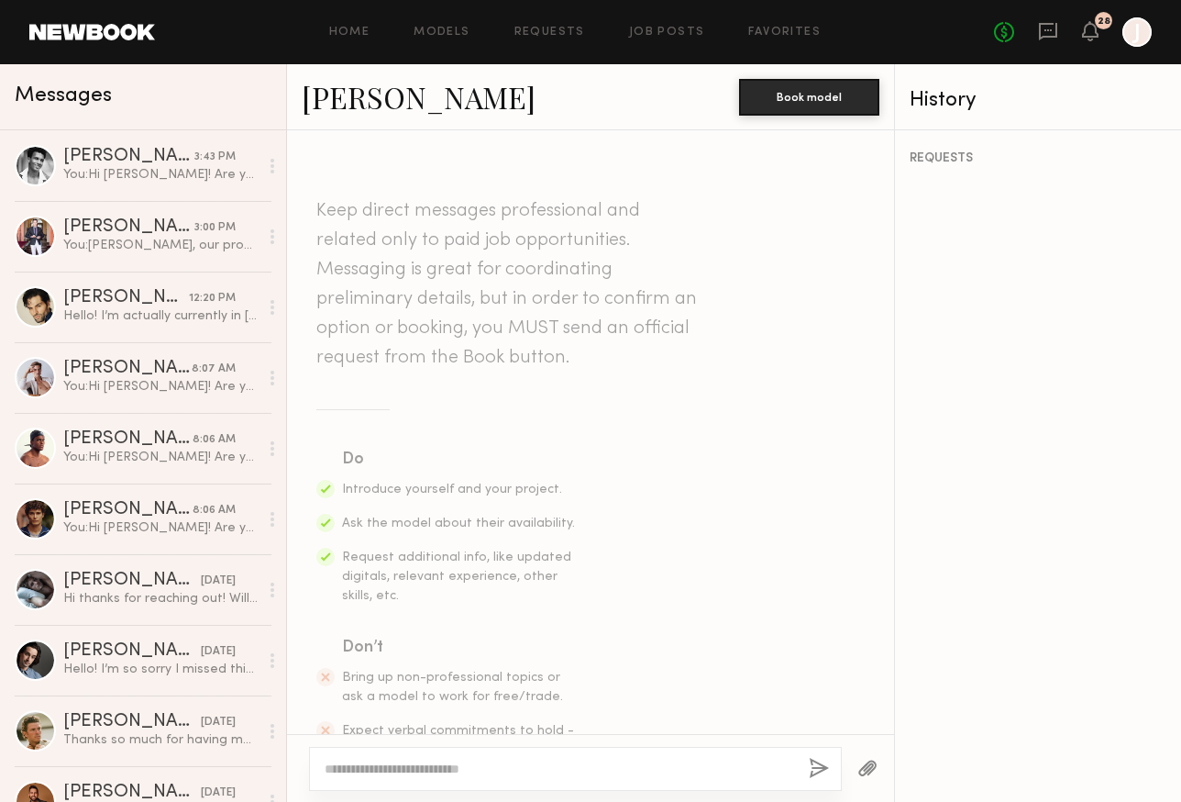
paste textarea "**********"
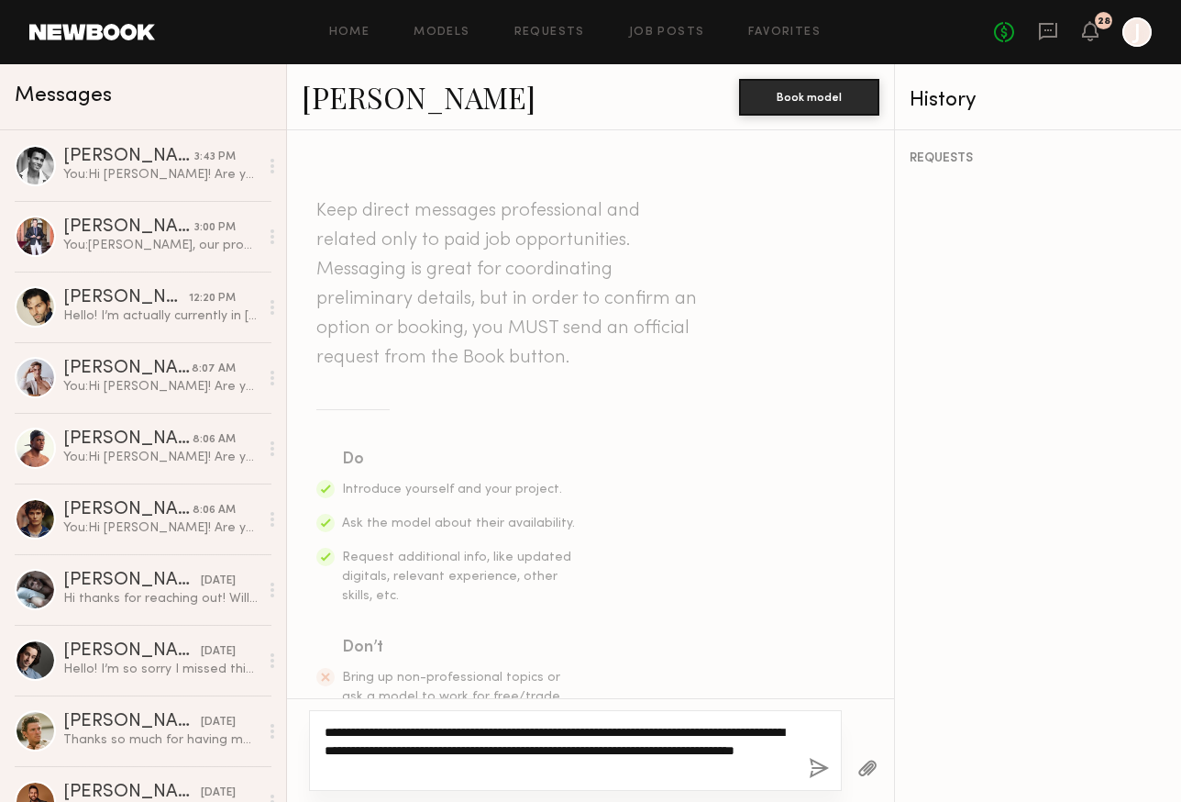
type textarea "**********"
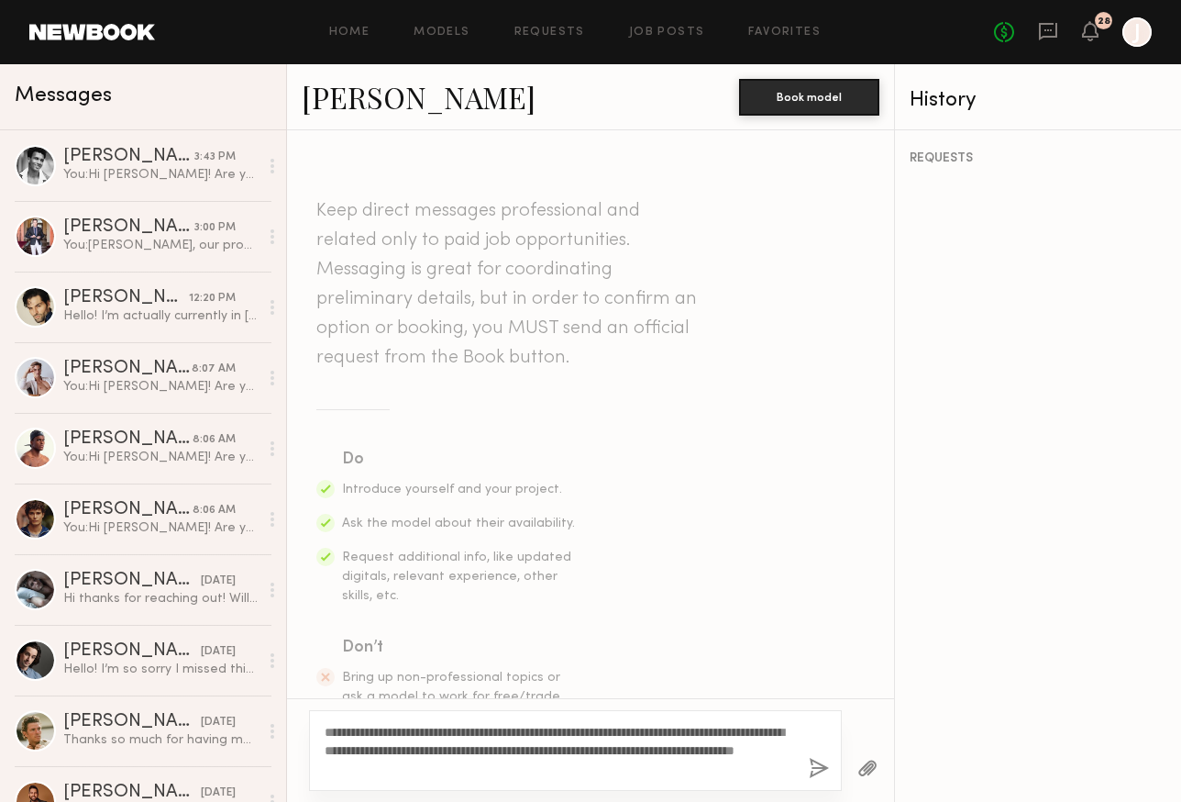
click at [813, 769] on button "button" at bounding box center [819, 768] width 20 height 23
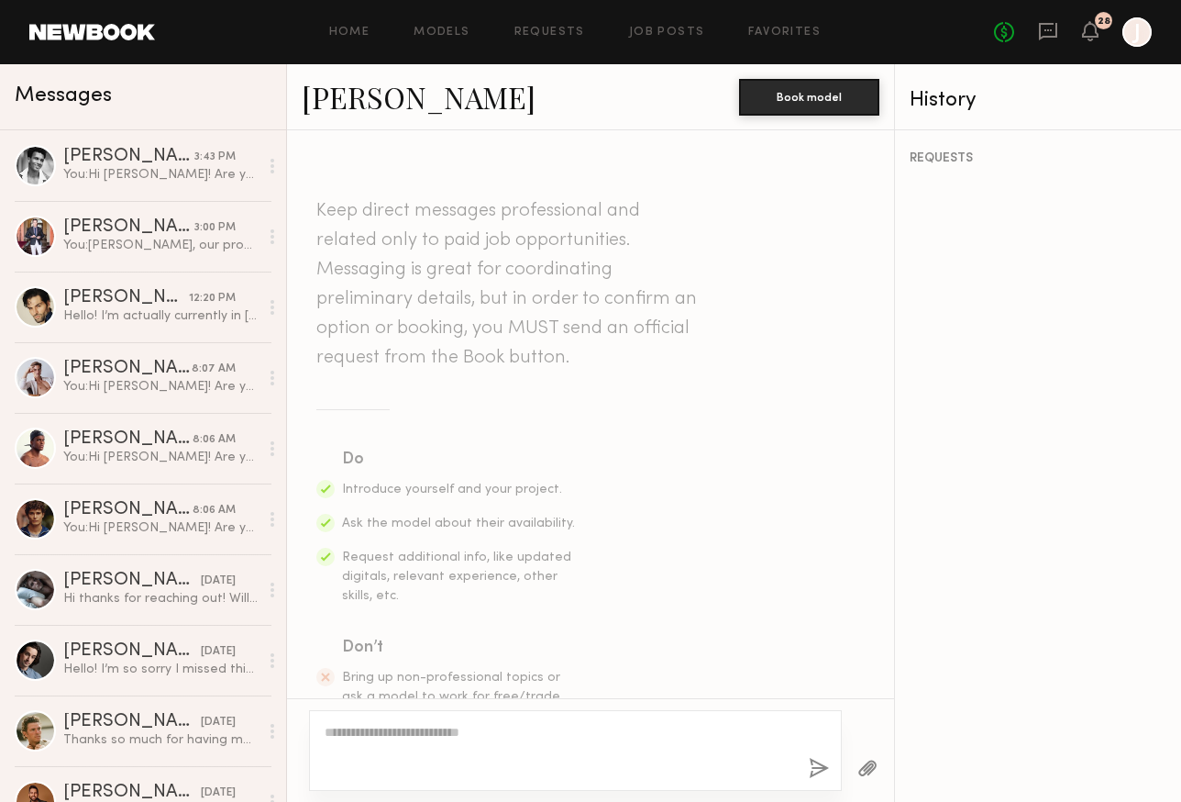
scroll to position [421, 0]
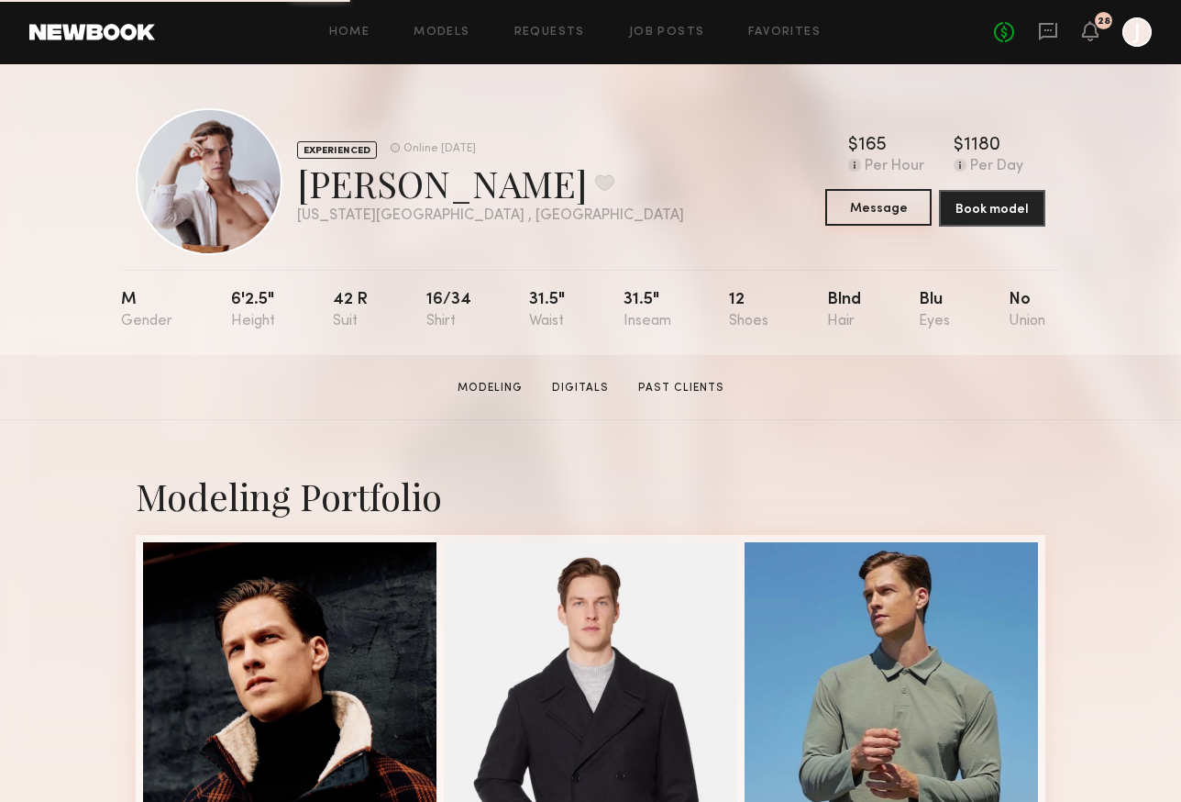
click at [907, 212] on button "Message" at bounding box center [878, 207] width 106 height 37
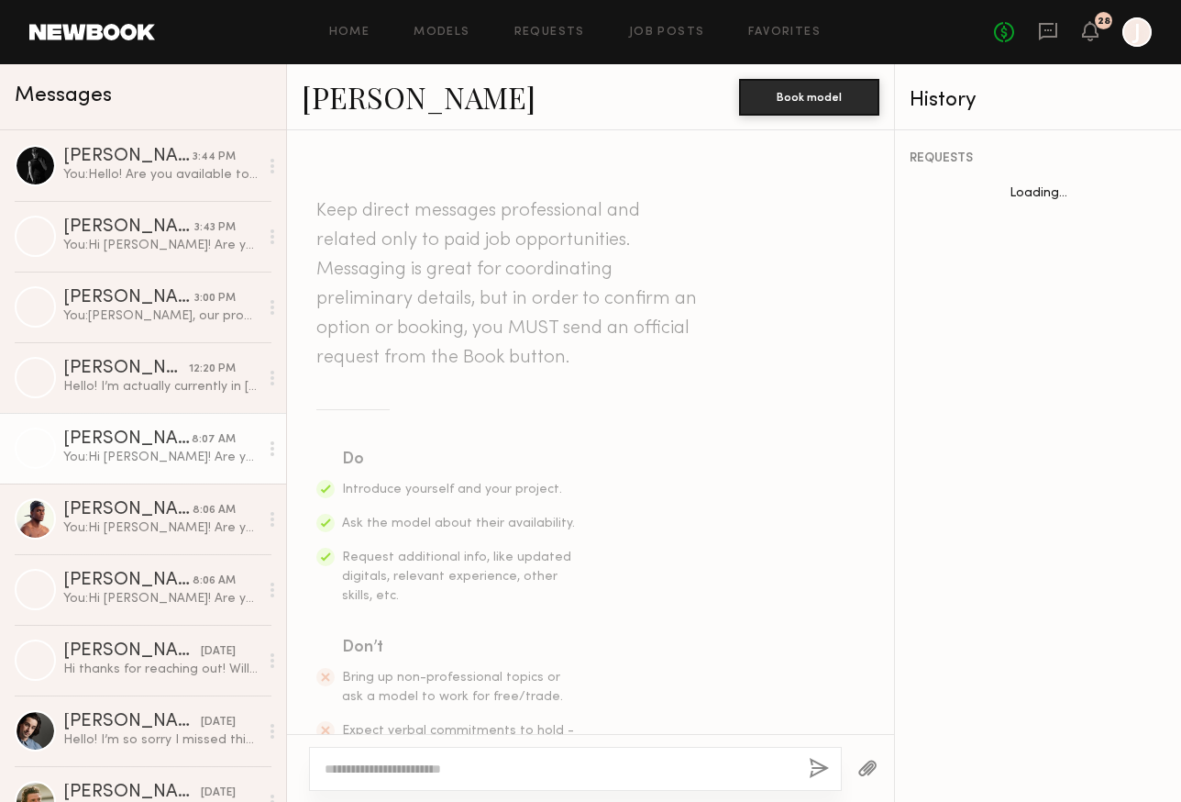
scroll to position [421, 0]
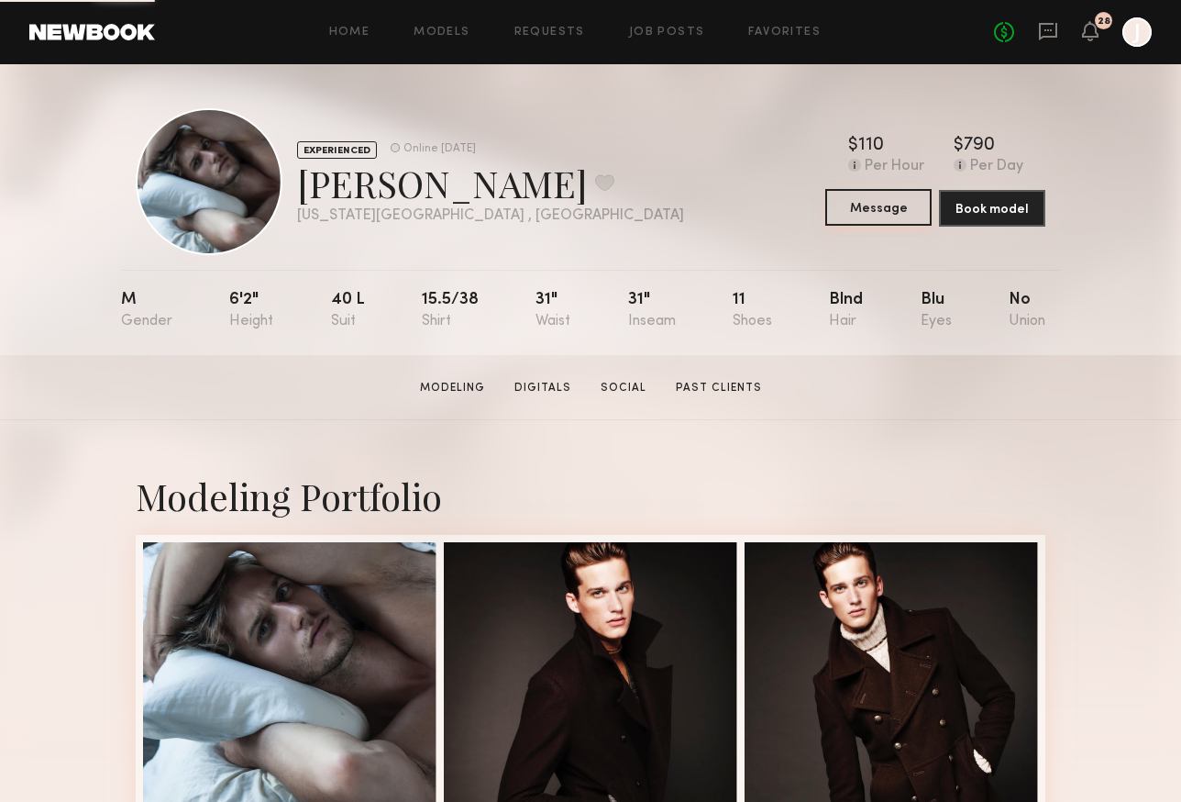
click at [885, 211] on button "Message" at bounding box center [878, 207] width 106 height 37
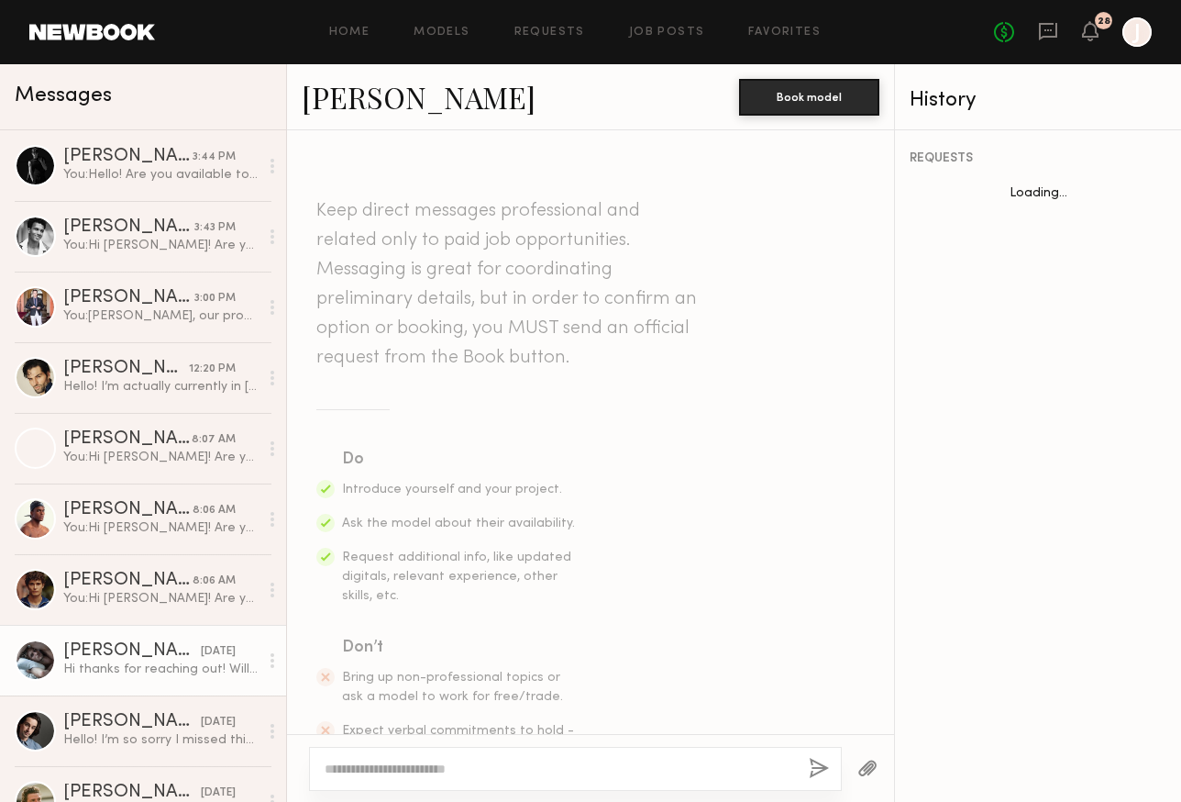
scroll to position [493, 0]
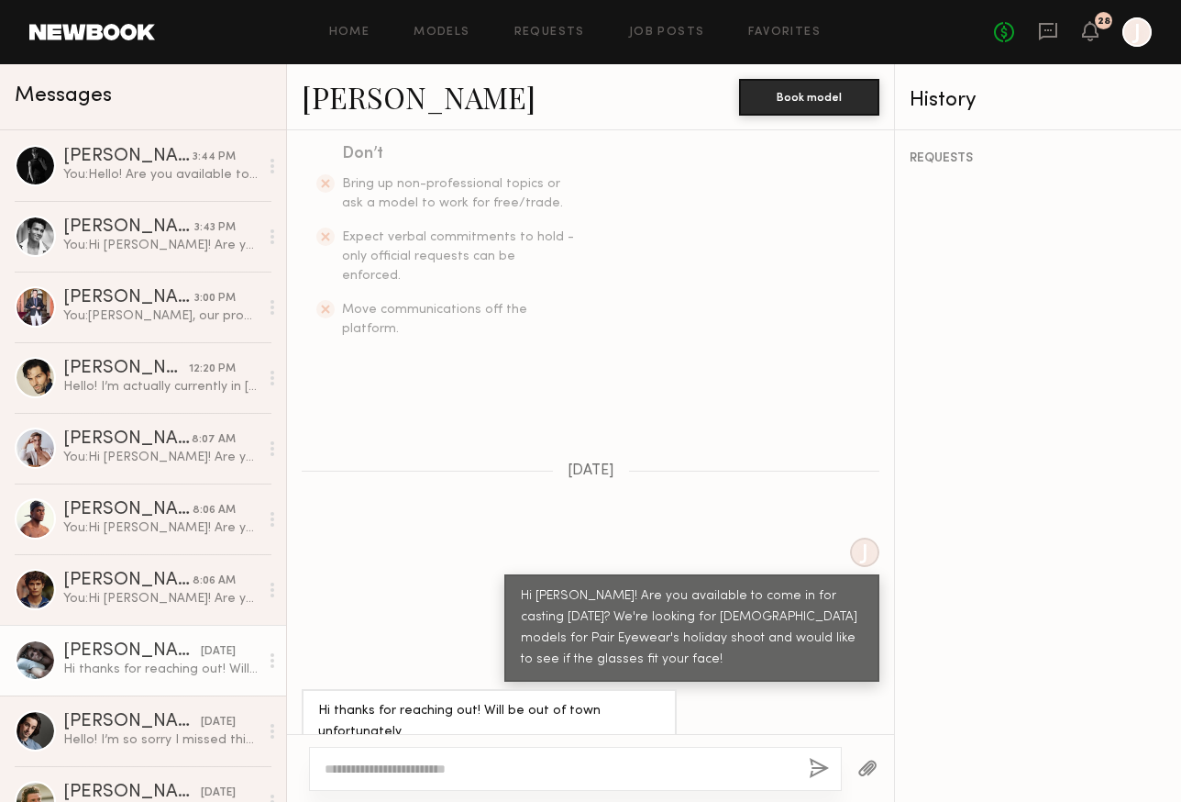
click at [575, 774] on textarea at bounding box center [560, 768] width 470 height 18
type textarea "**********"
click at [817, 766] on button "button" at bounding box center [819, 768] width 20 height 23
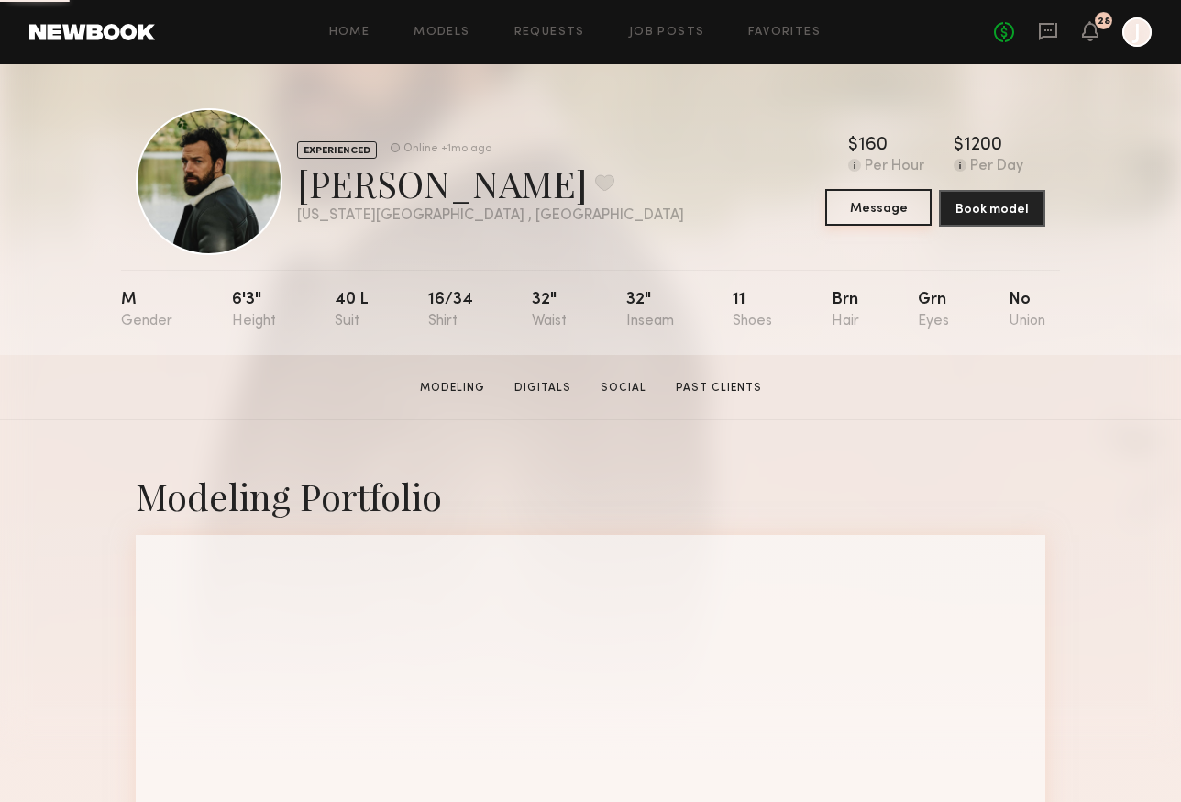
click at [883, 209] on button "Message" at bounding box center [878, 207] width 106 height 37
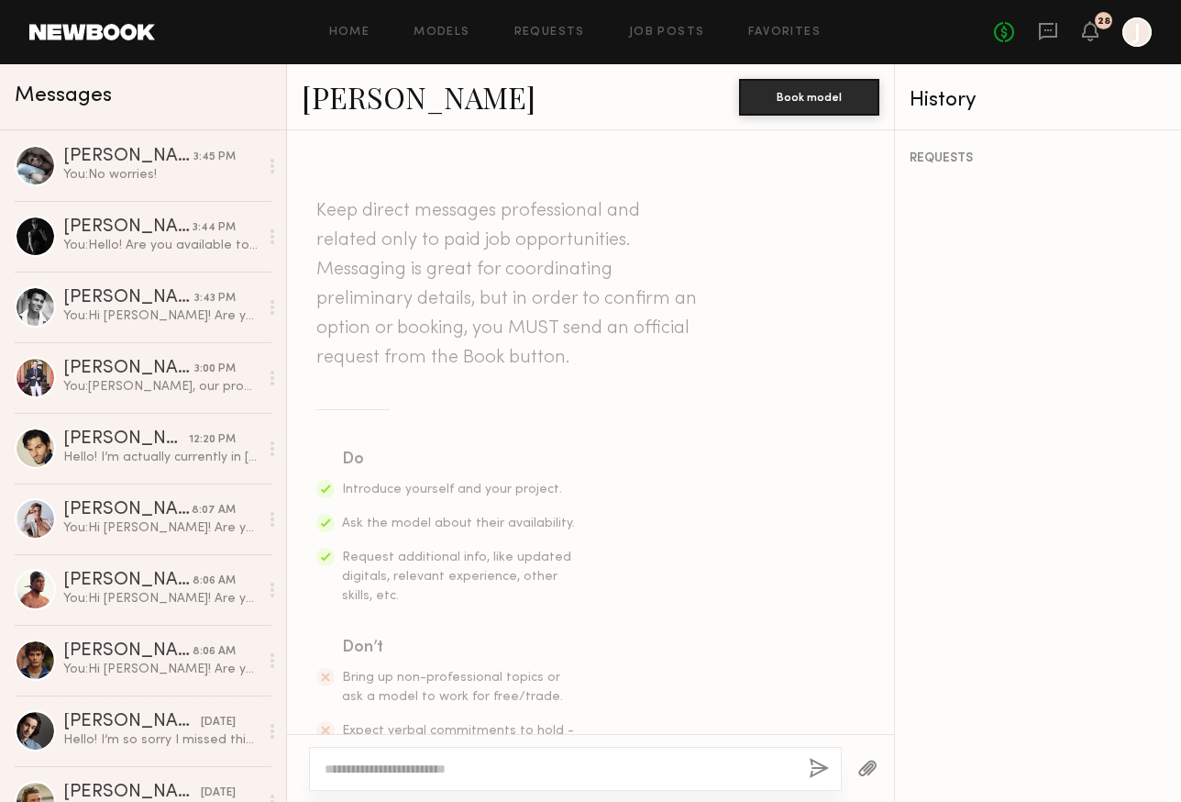
click at [507, 760] on textarea at bounding box center [560, 768] width 470 height 18
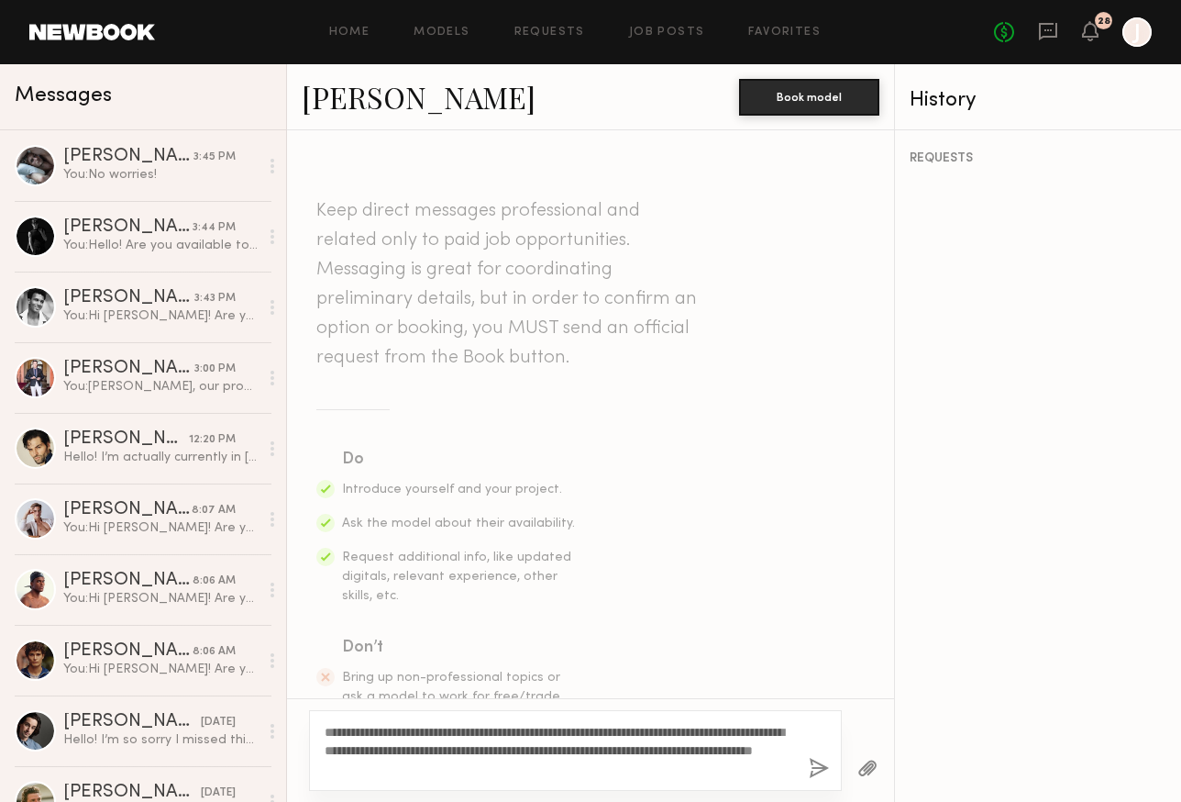
type textarea "**********"
click at [819, 770] on button "button" at bounding box center [819, 768] width 20 height 23
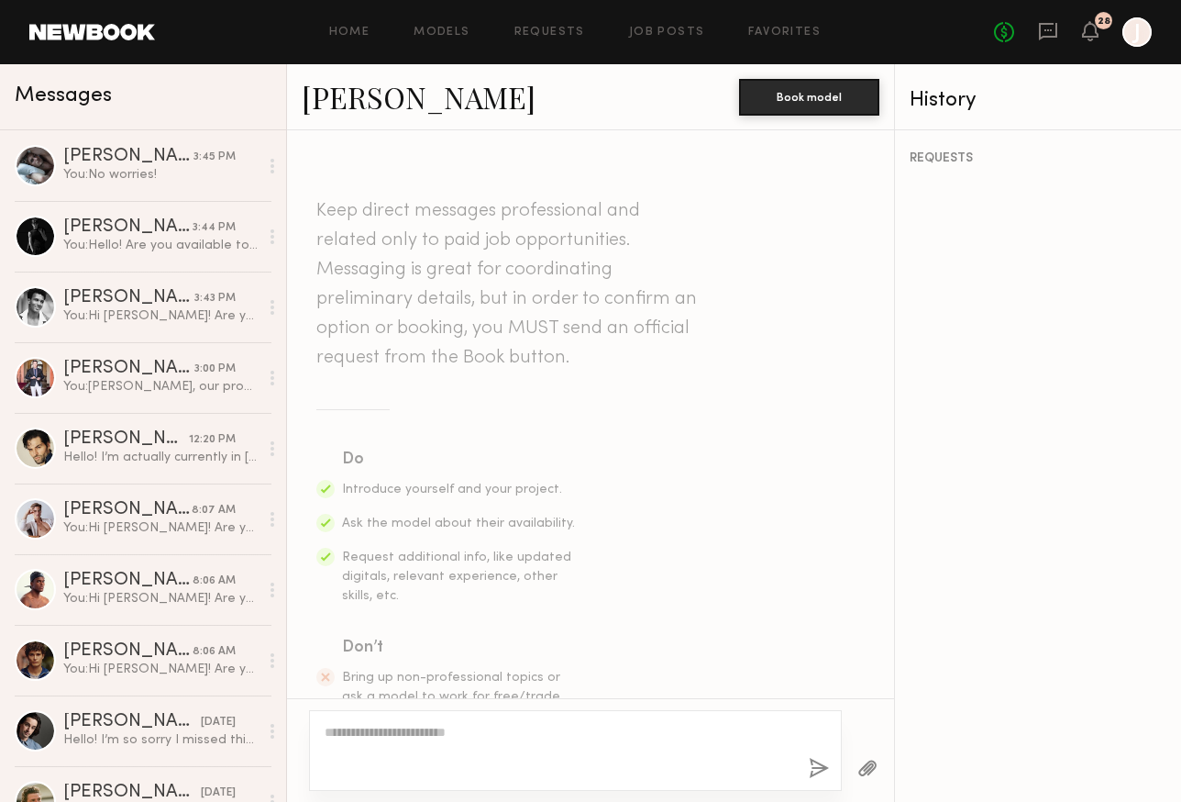
scroll to position [421, 0]
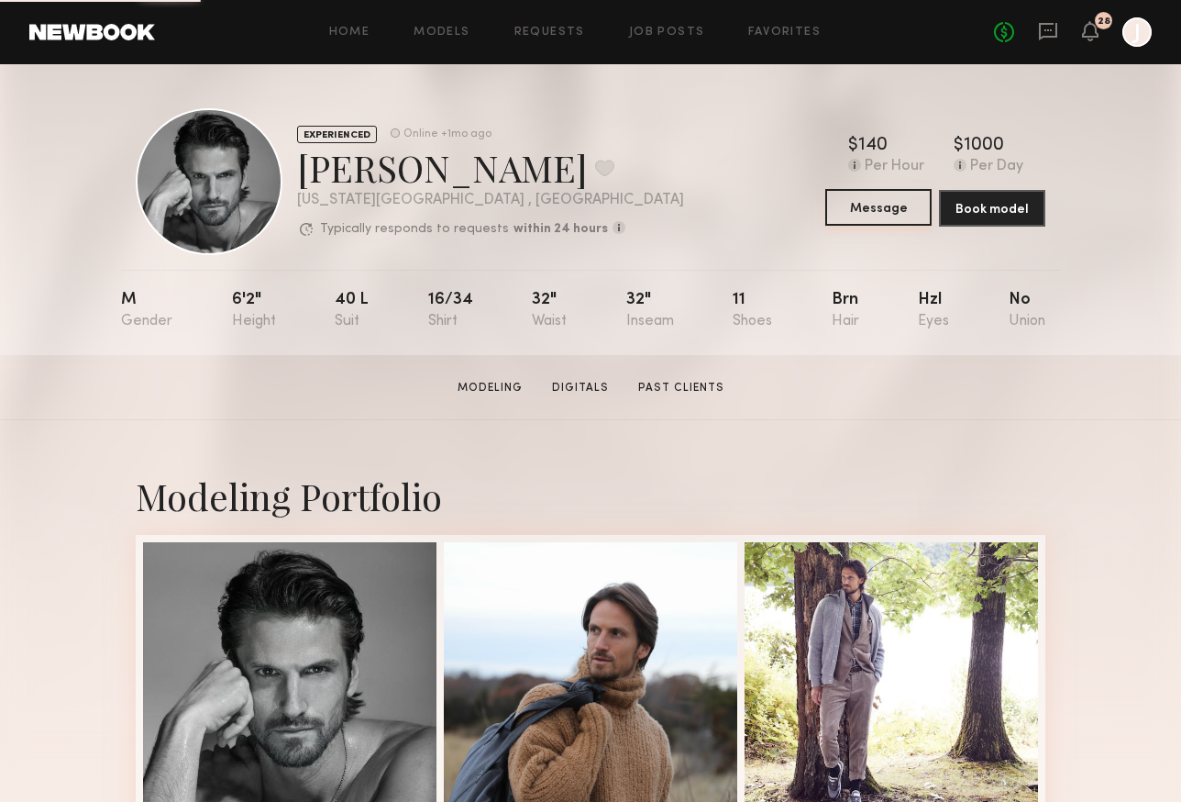
click at [904, 208] on button "Message" at bounding box center [878, 207] width 106 height 37
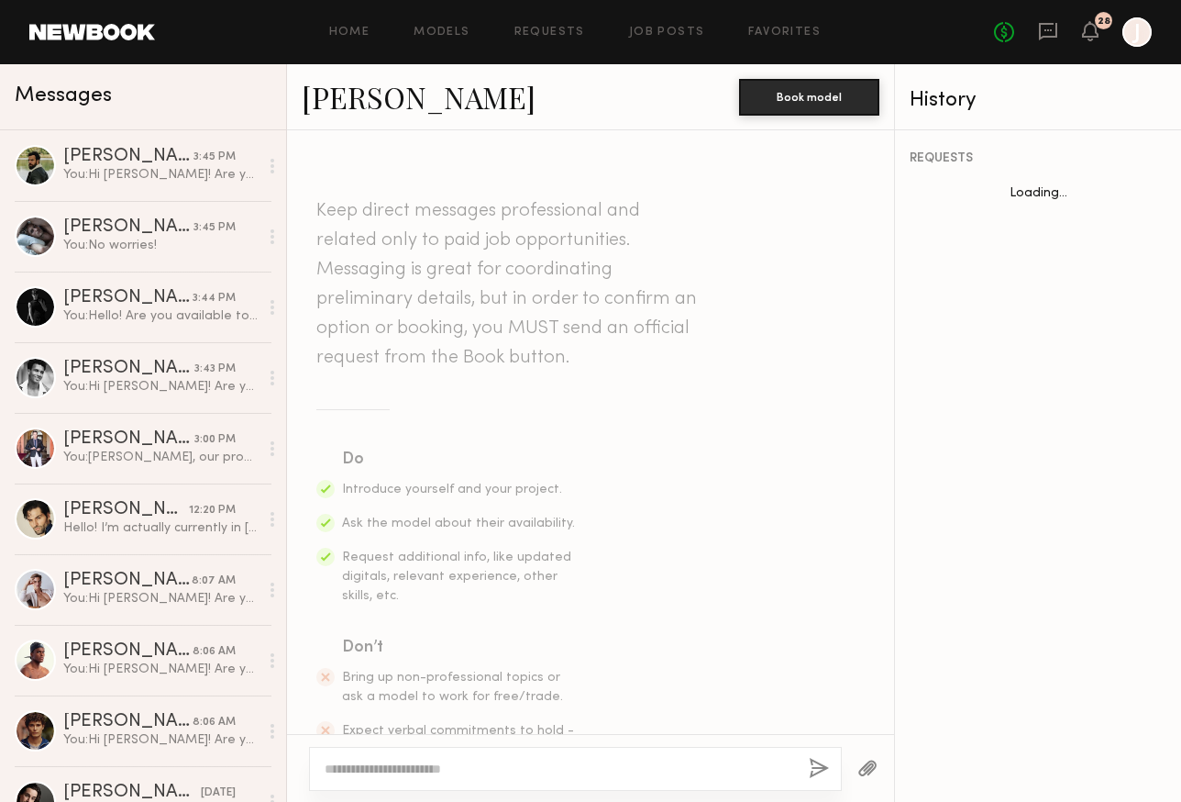
scroll to position [130, 0]
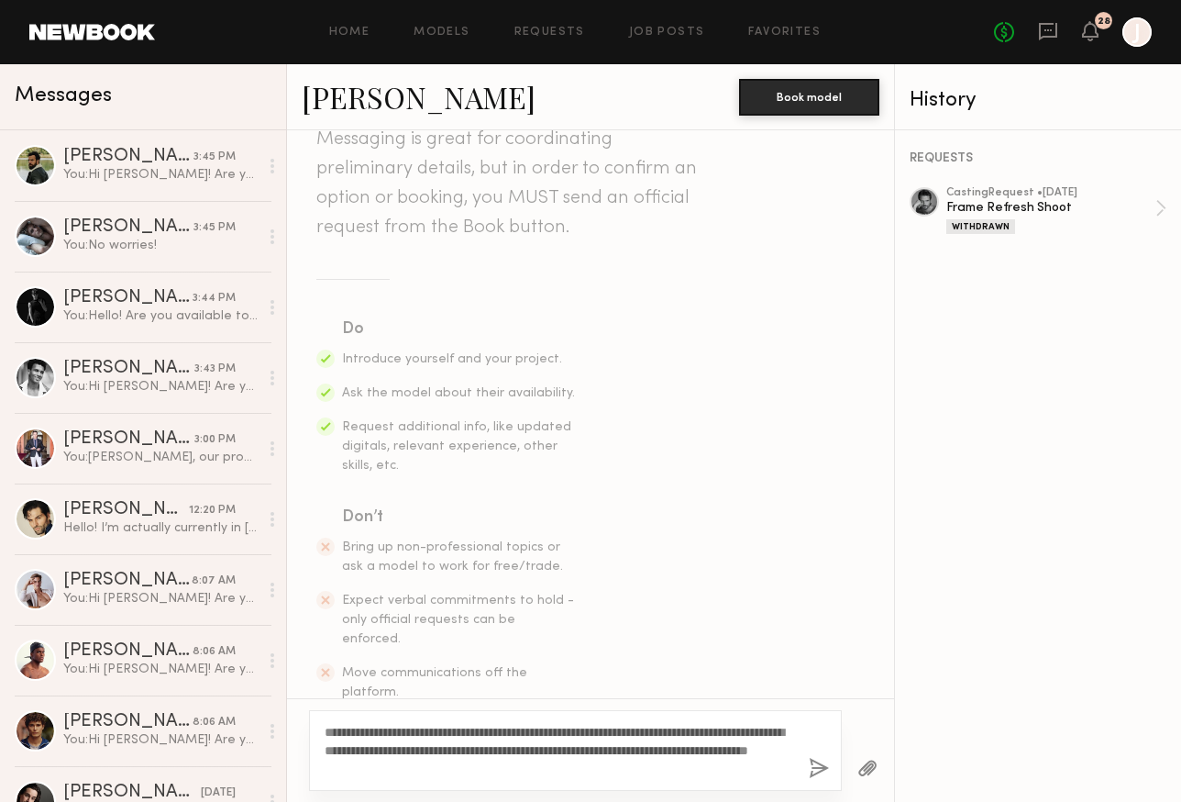
type textarea "**********"
click at [816, 772] on button "button" at bounding box center [819, 768] width 20 height 23
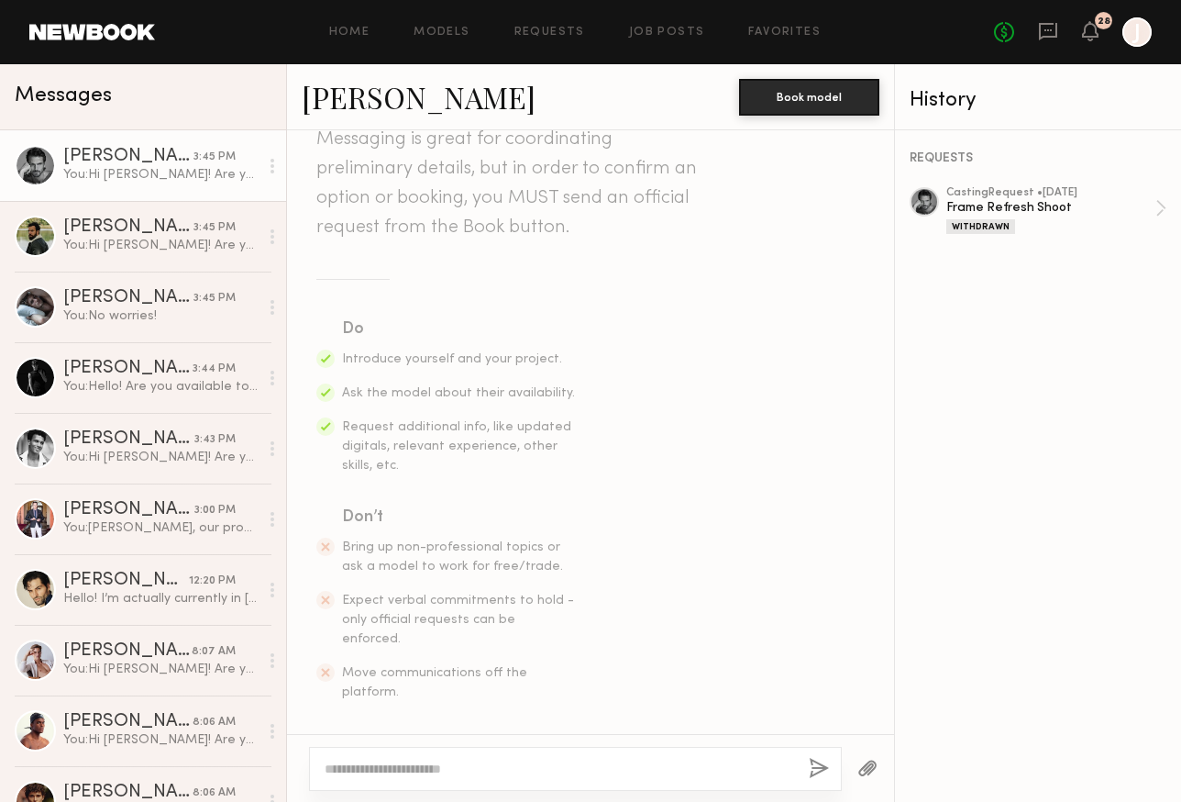
scroll to position [421, 0]
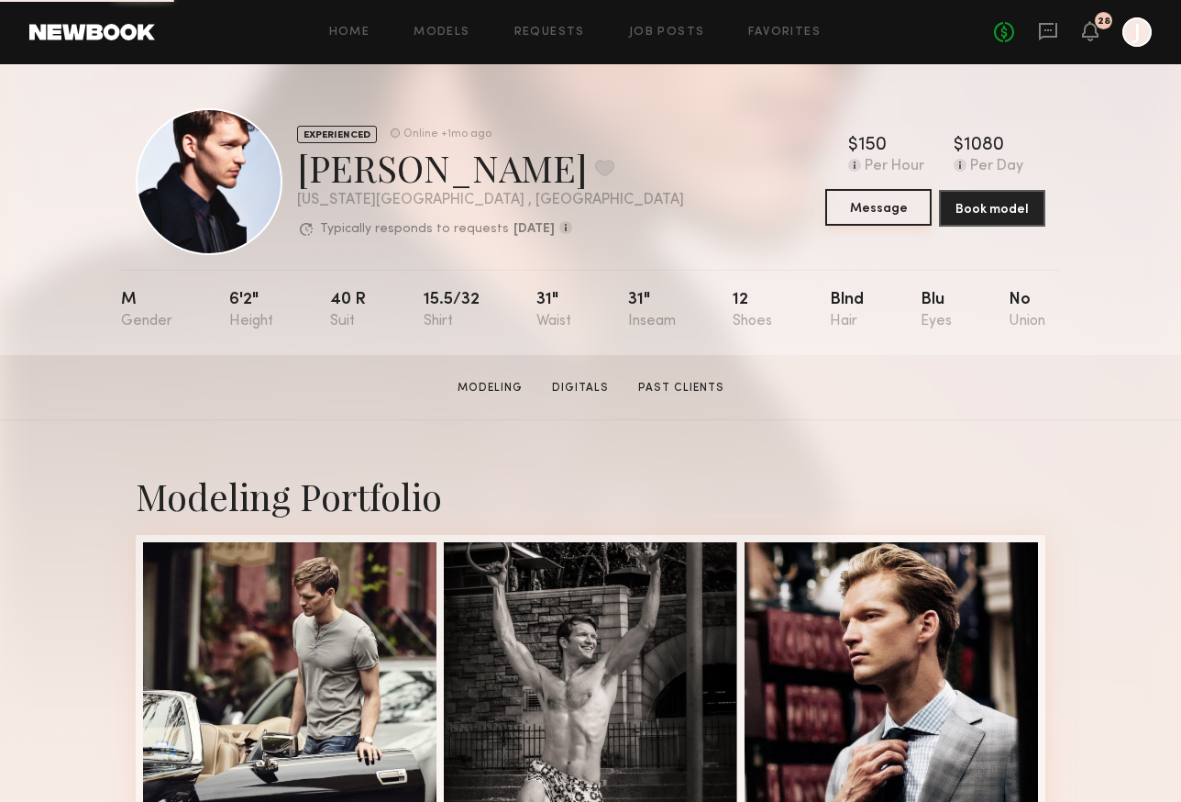
click at [888, 210] on button "Message" at bounding box center [878, 207] width 106 height 37
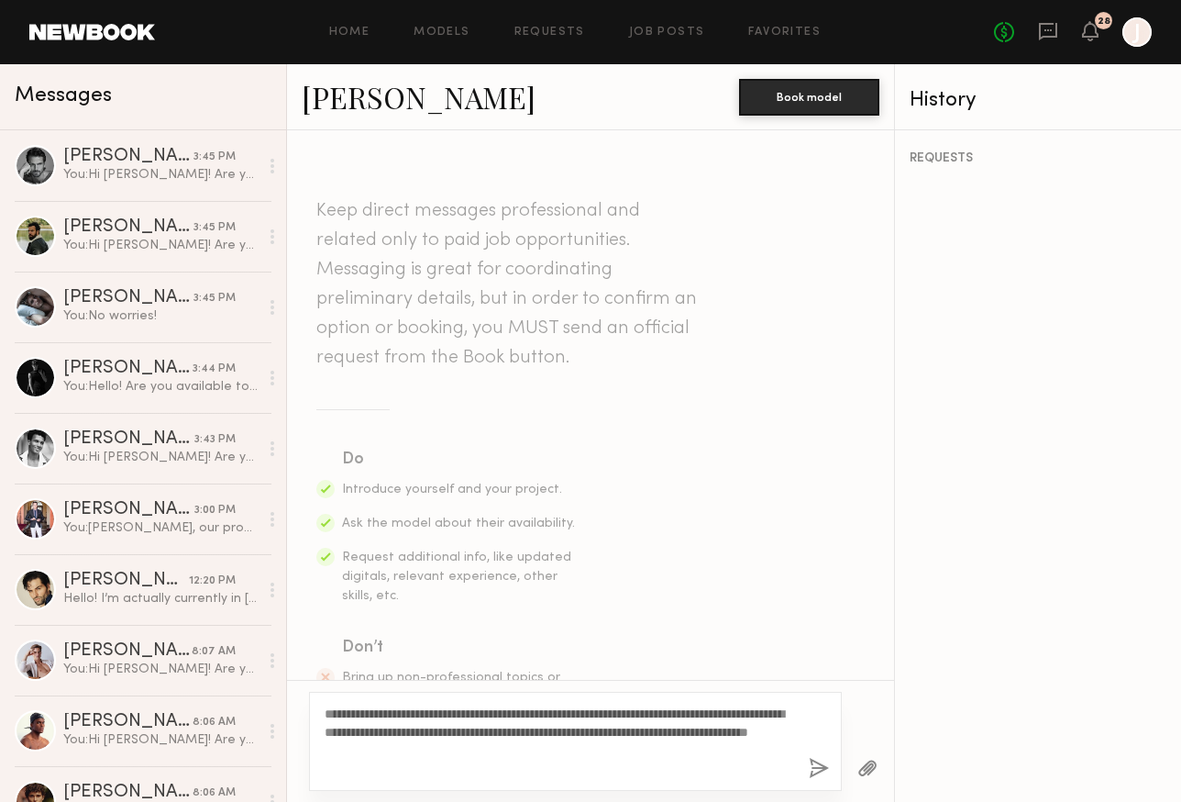
type textarea "**********"
click at [821, 765] on button "button" at bounding box center [819, 768] width 20 height 23
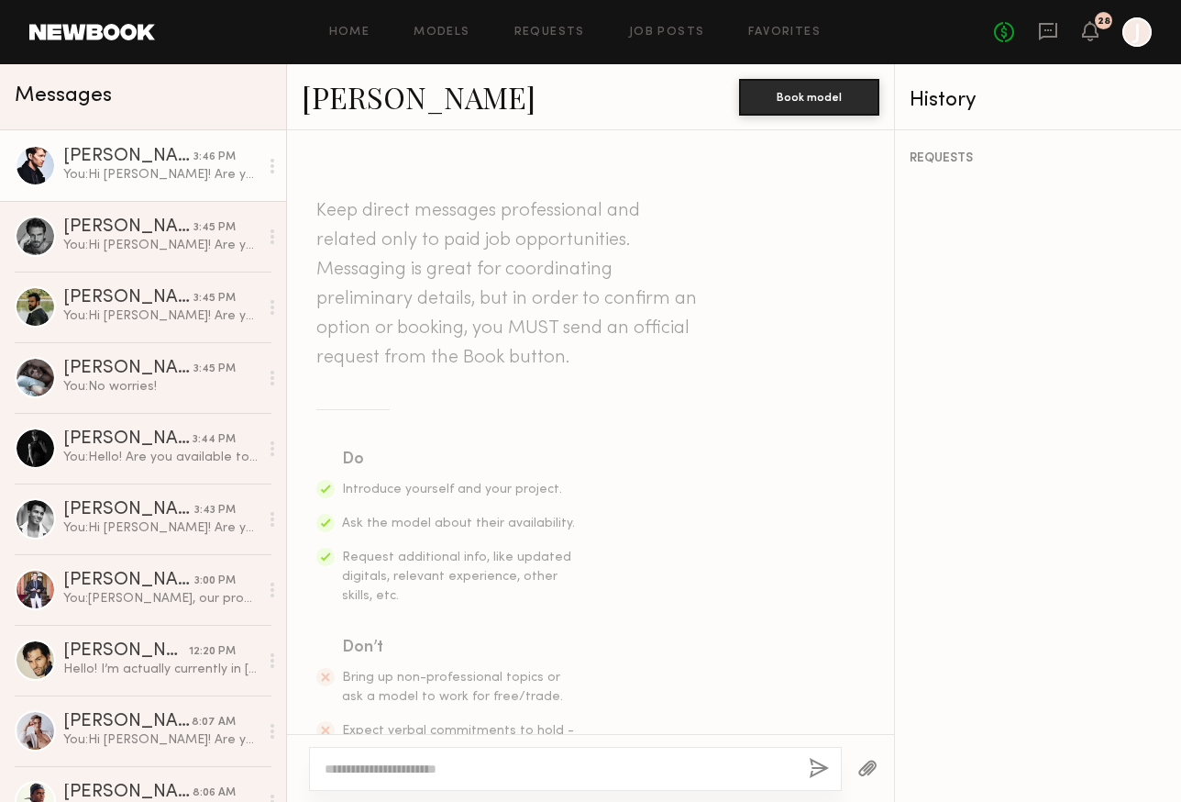
scroll to position [421, 0]
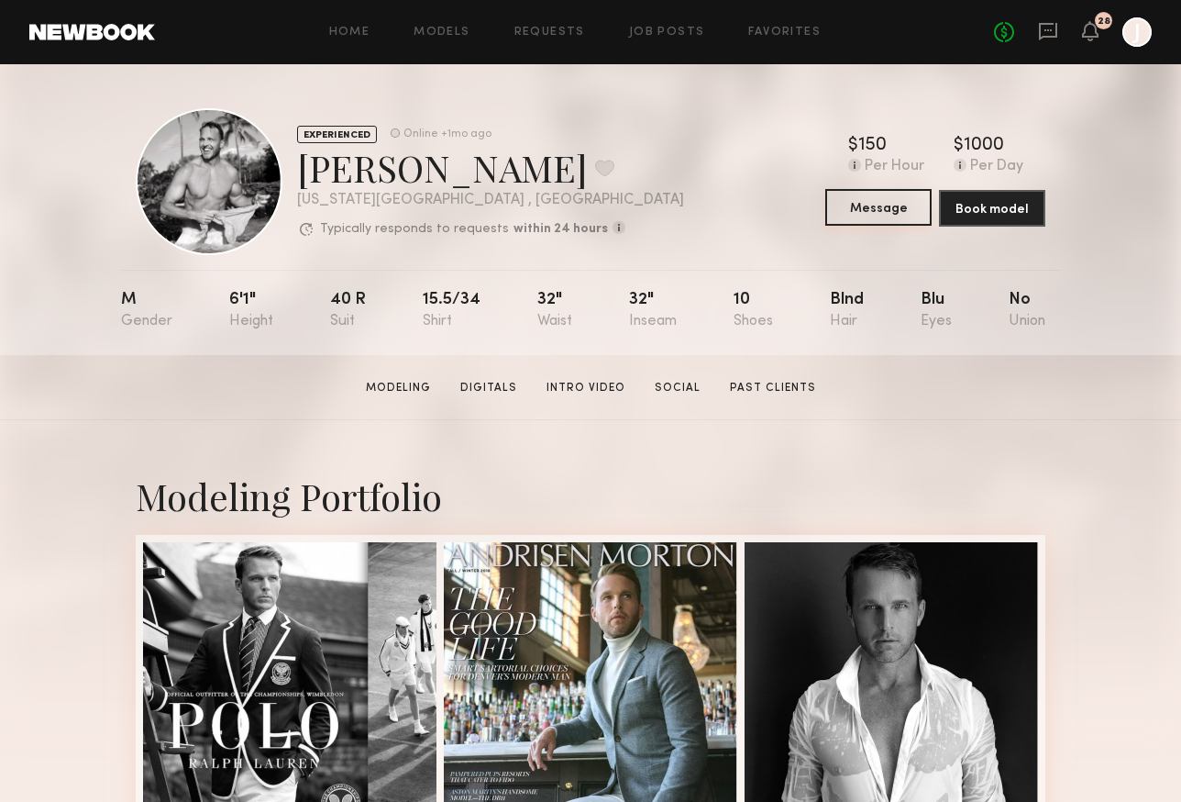
click at [885, 215] on button "Message" at bounding box center [878, 207] width 106 height 37
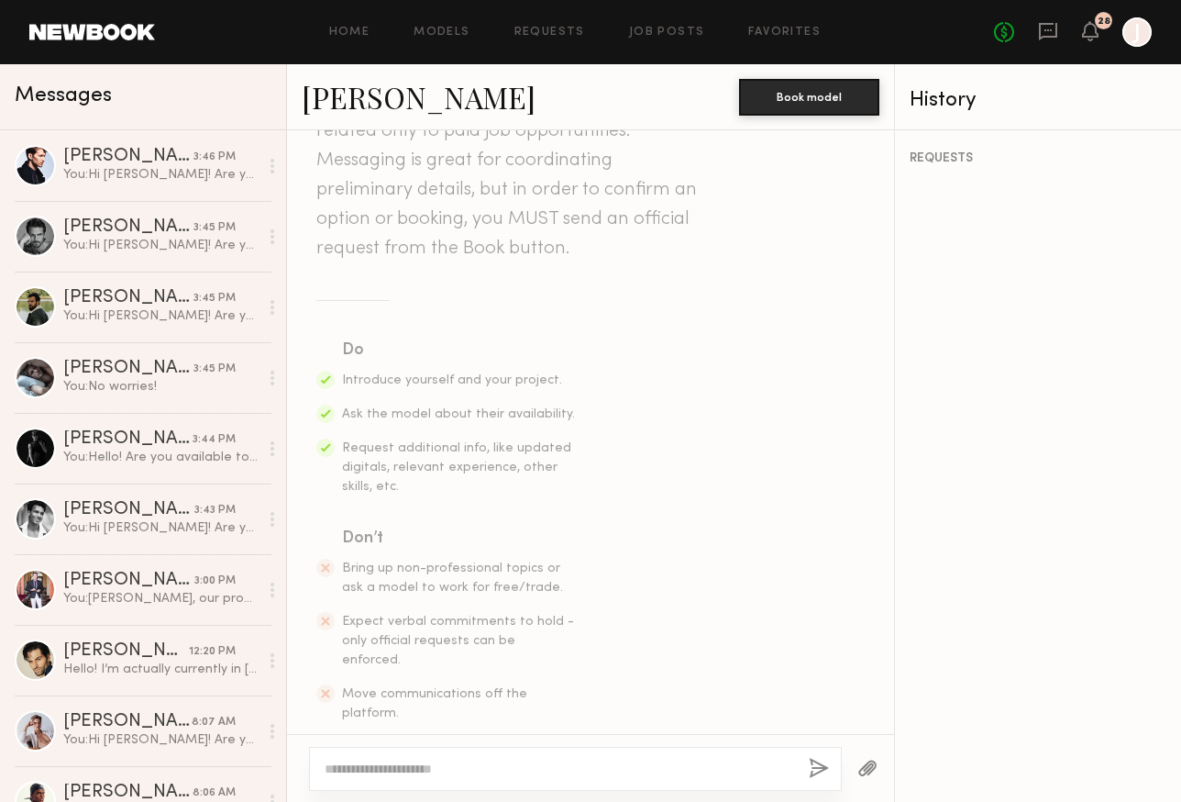
scroll to position [130, 0]
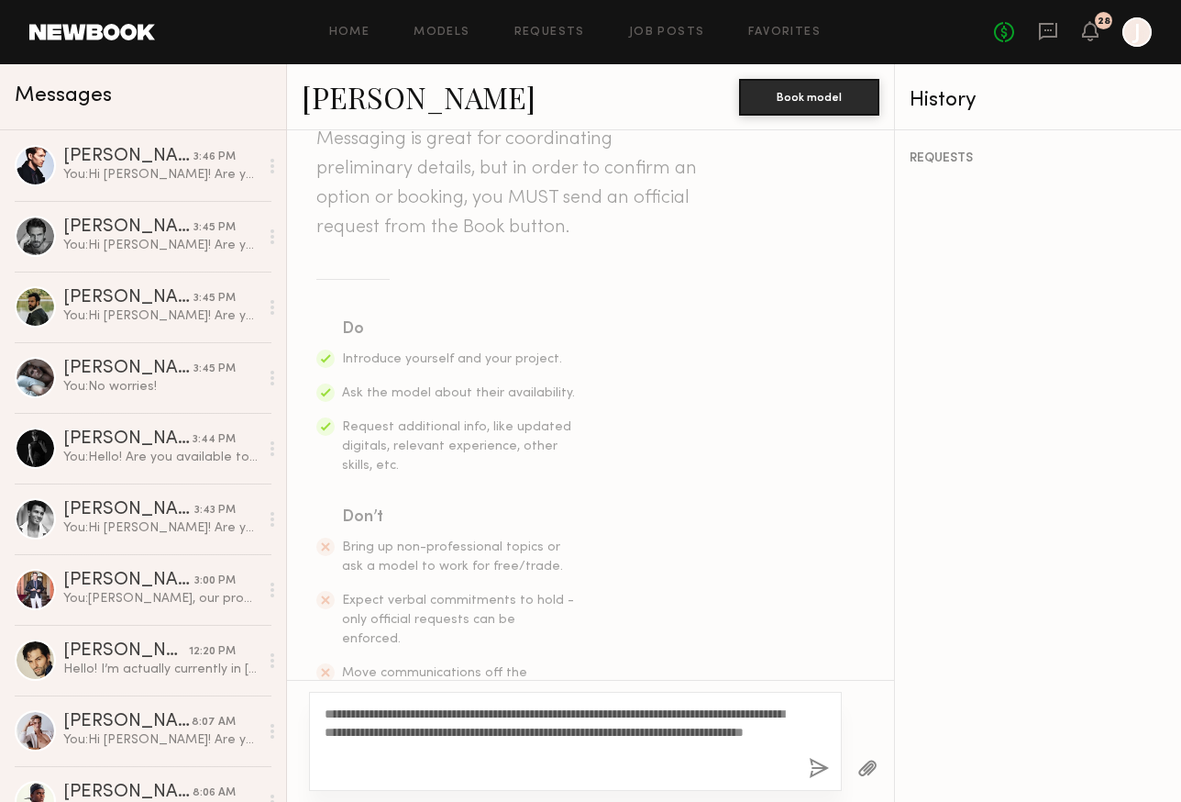
type textarea "**********"
click at [825, 767] on button "button" at bounding box center [819, 768] width 20 height 23
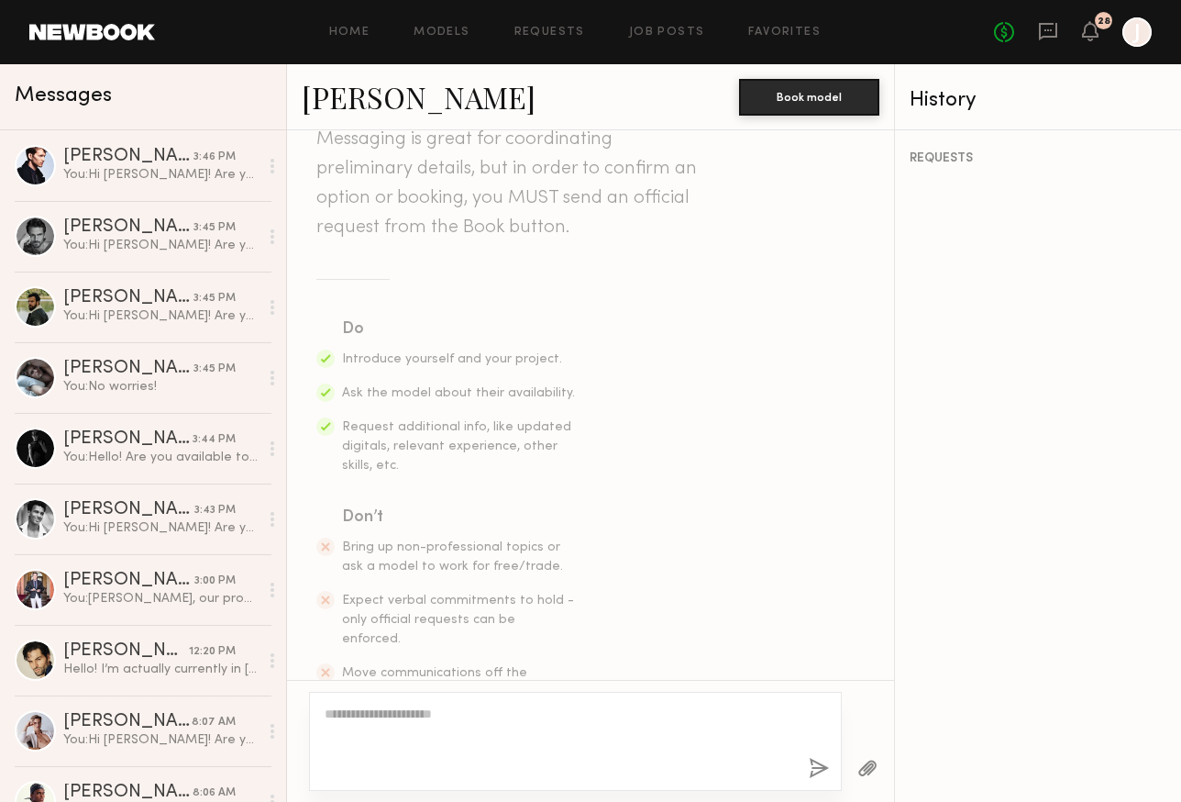
scroll to position [421, 0]
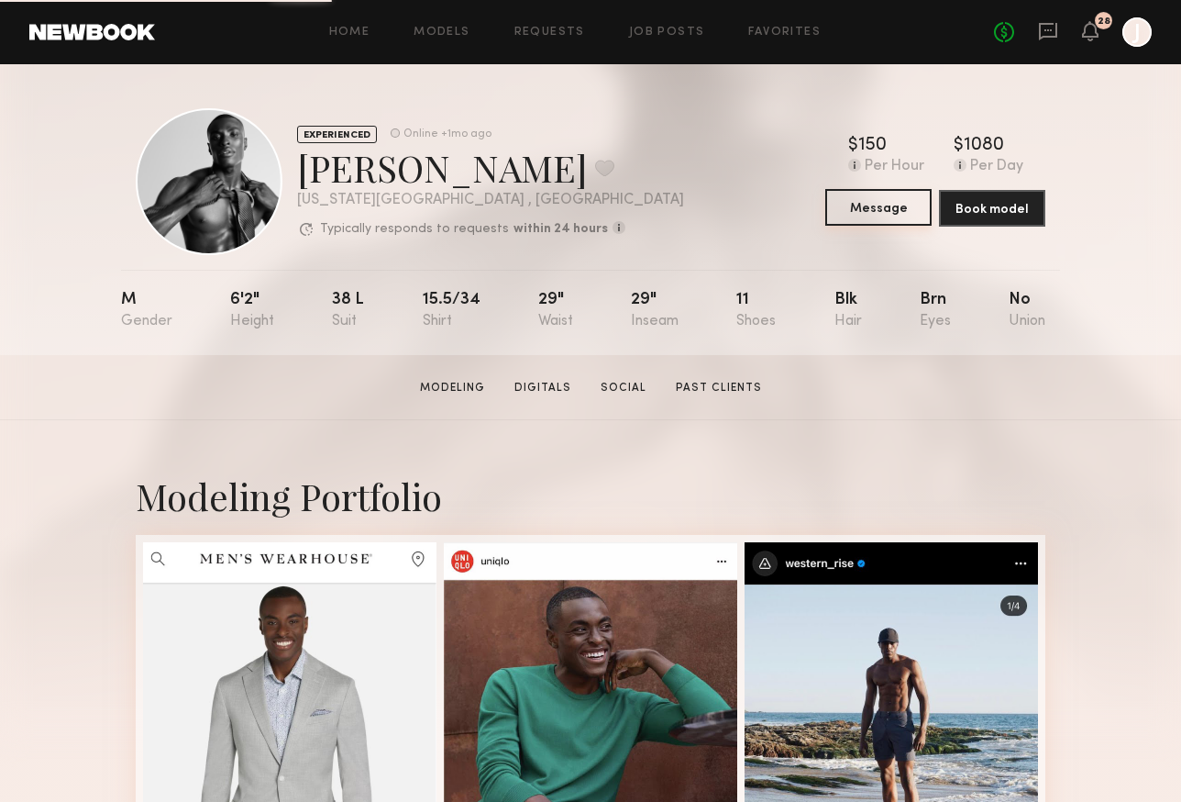
click at [862, 208] on button "Message" at bounding box center [878, 207] width 106 height 37
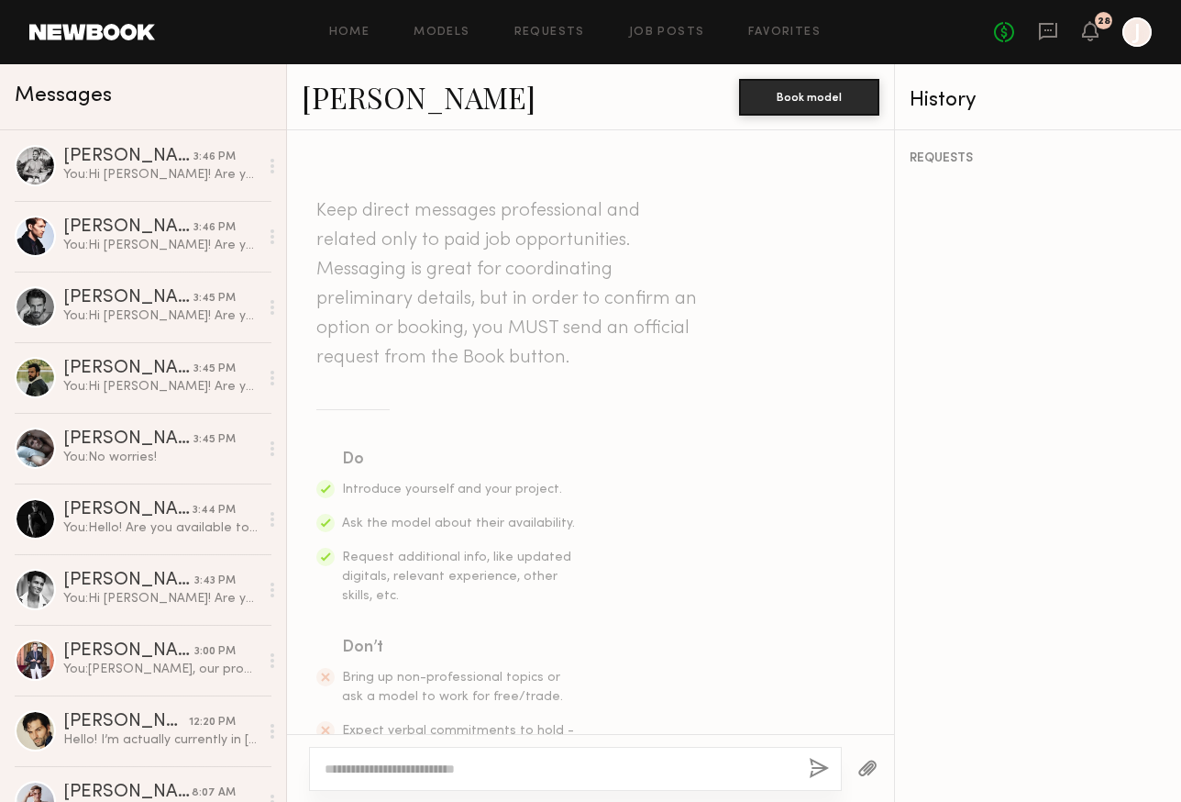
scroll to position [130, 0]
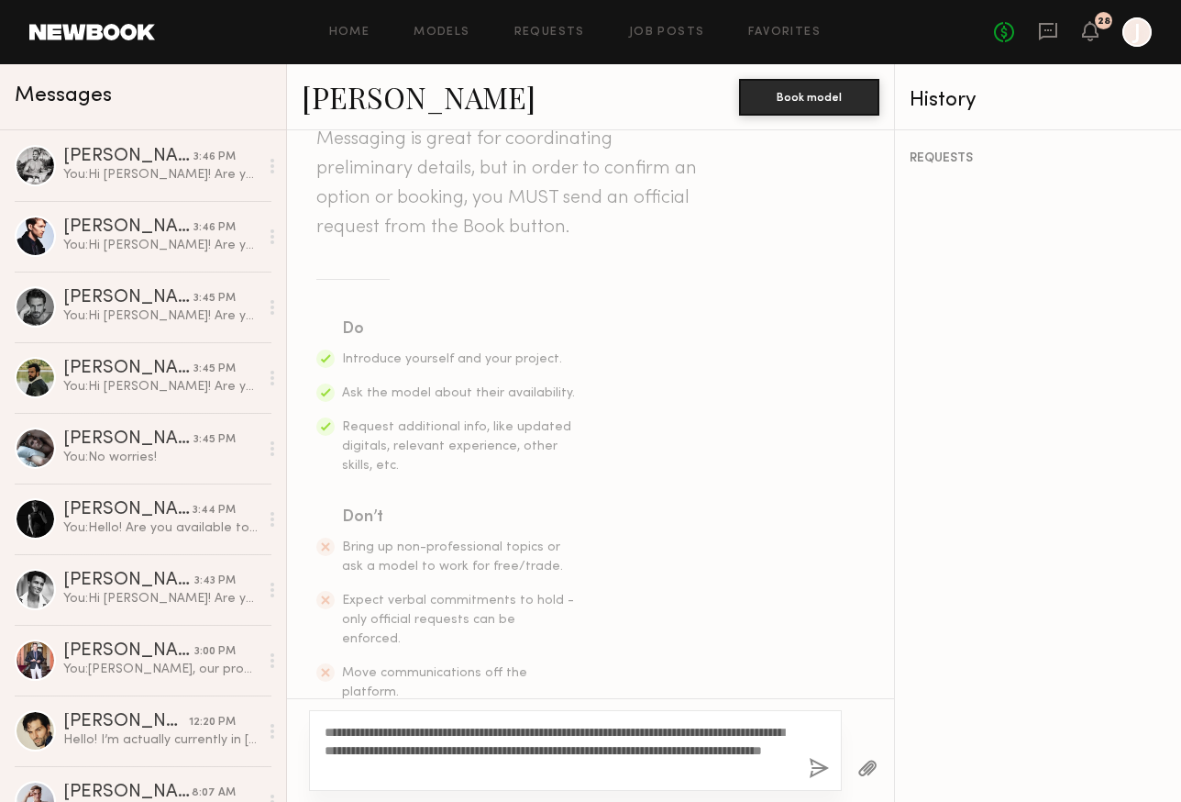
type textarea "**********"
click at [813, 769] on button "button" at bounding box center [819, 768] width 20 height 23
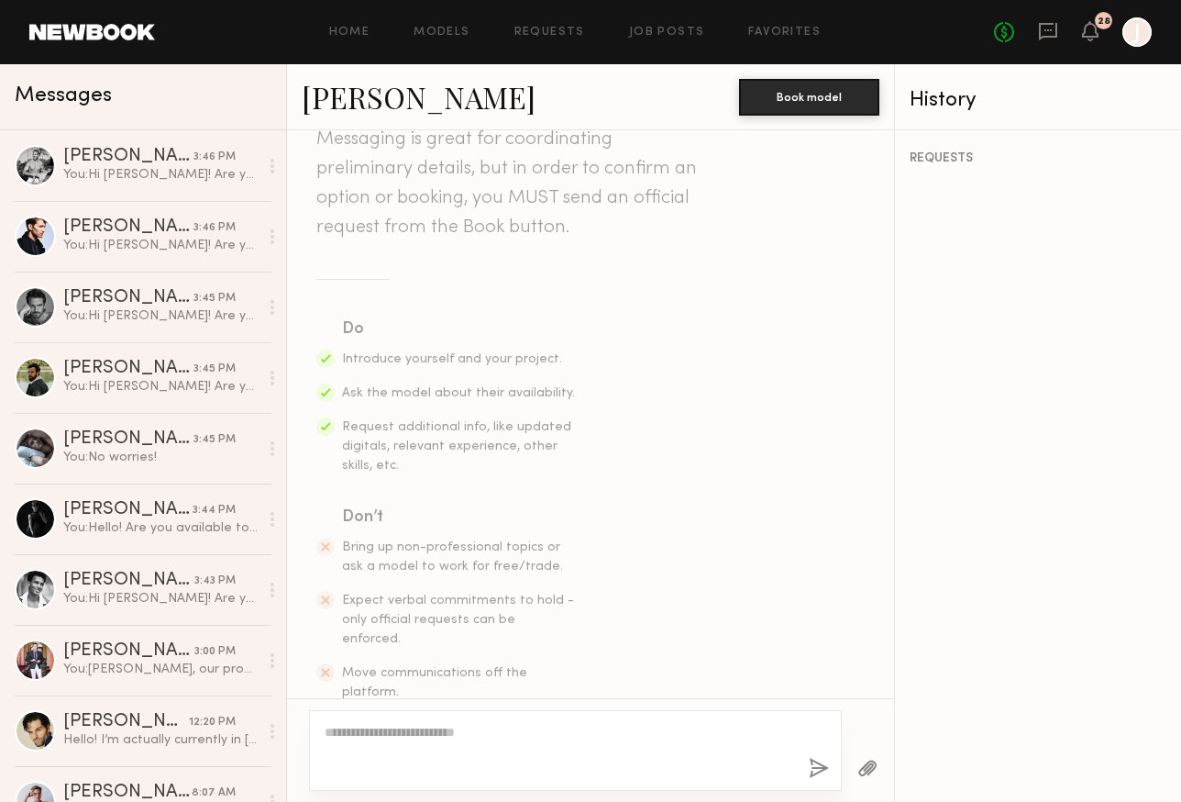
scroll to position [421, 0]
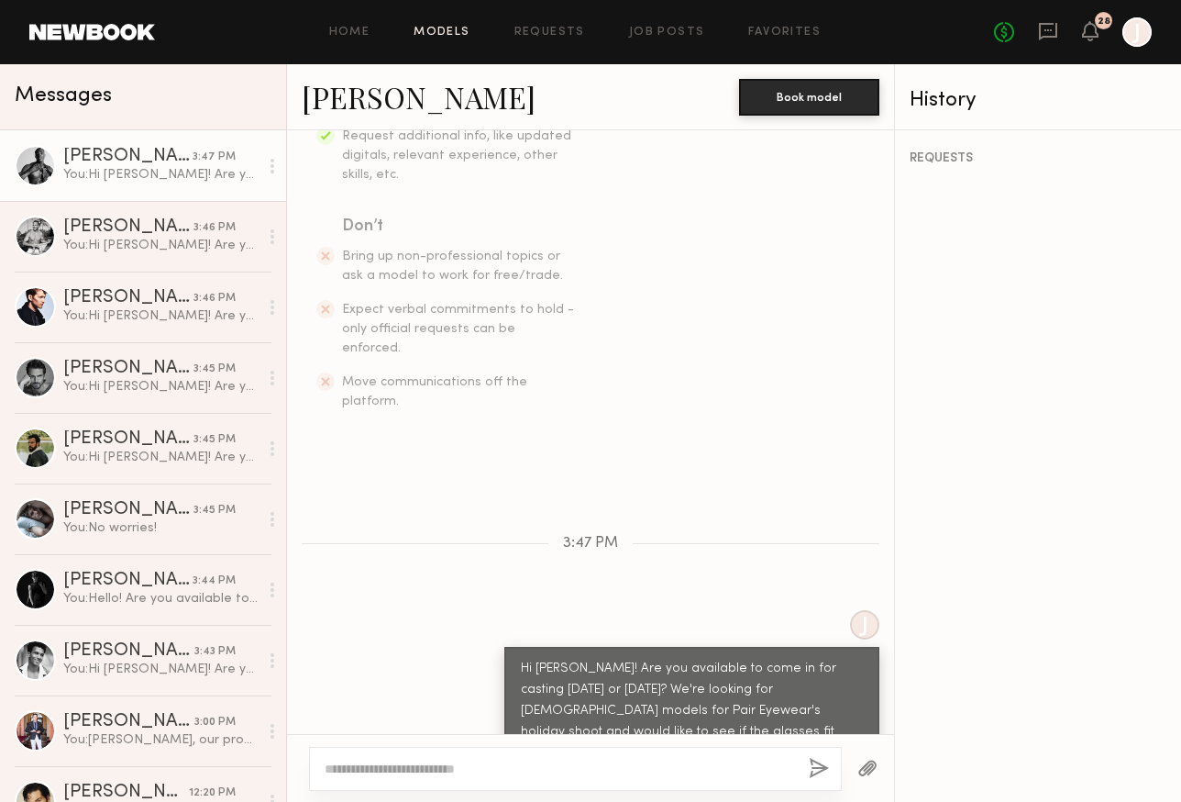
click at [439, 29] on link "Models" at bounding box center [442, 33] width 56 height 12
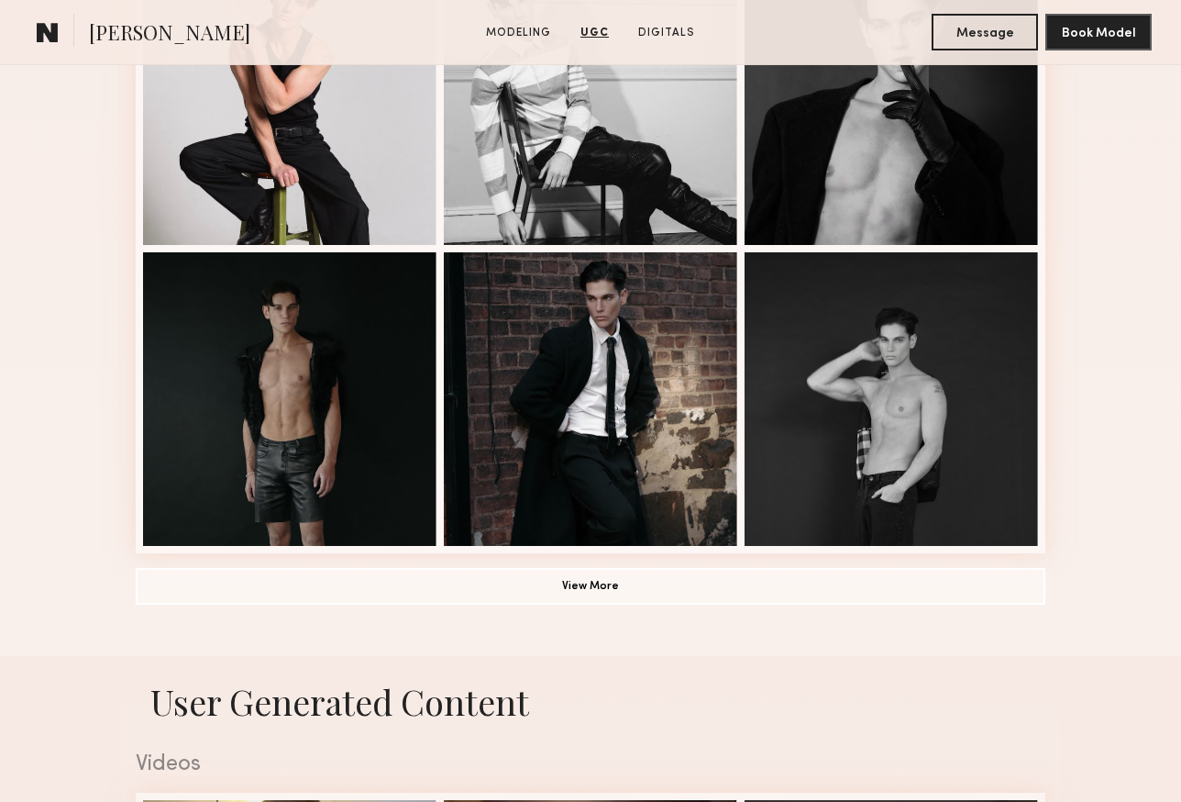
scroll to position [1074, 0]
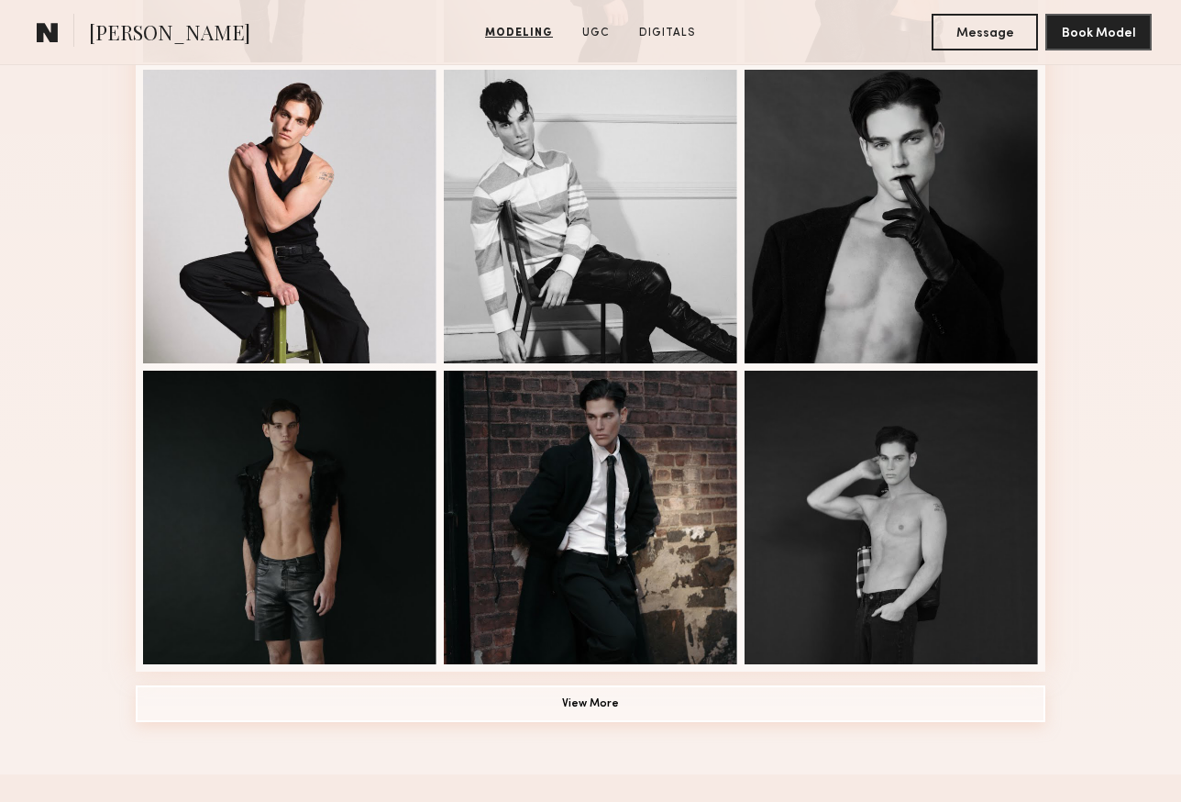
click at [608, 695] on button "View More" at bounding box center [591, 703] width 910 height 37
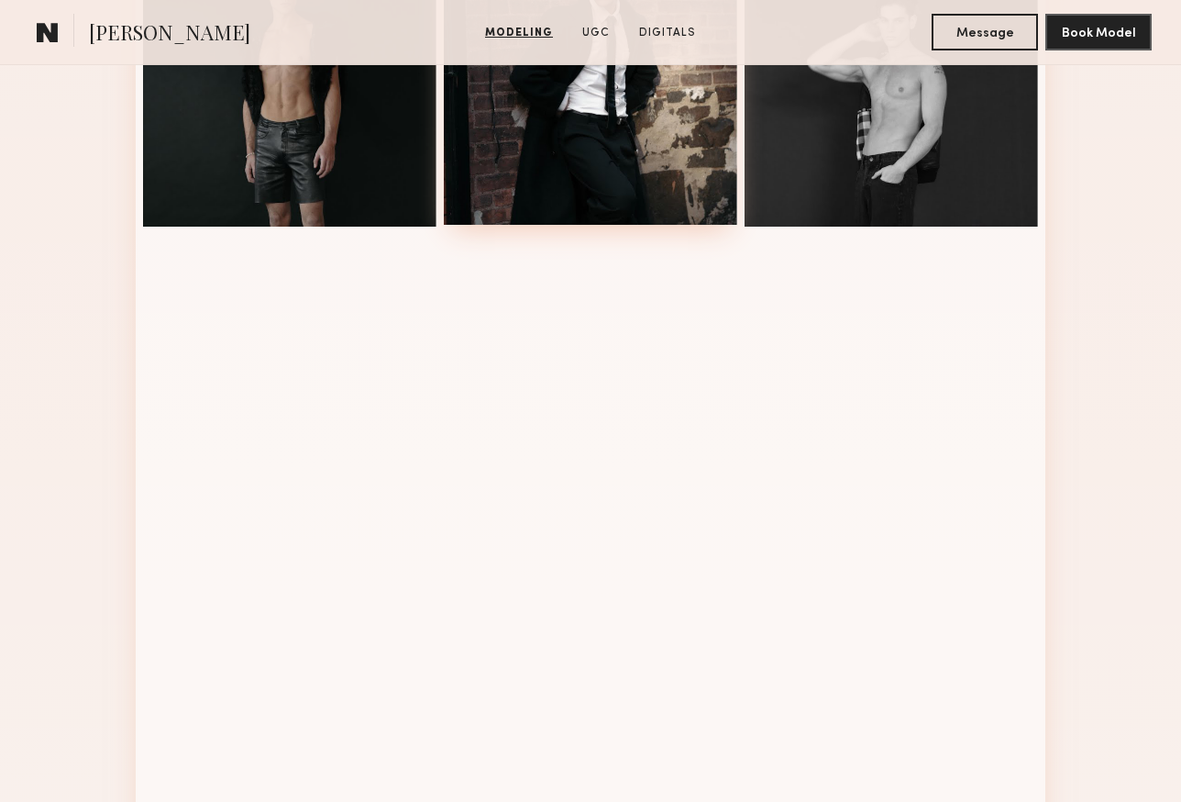
scroll to position [1352, 0]
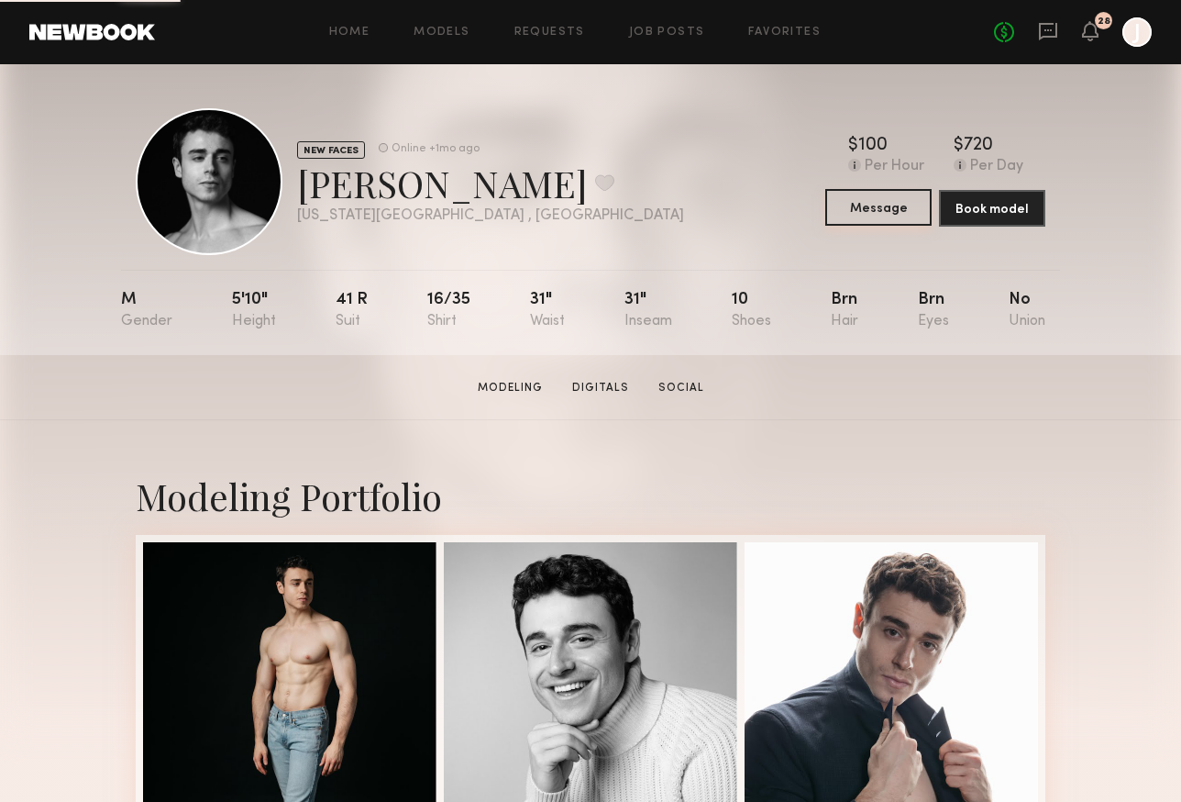
click at [887, 205] on button "Message" at bounding box center [878, 207] width 106 height 37
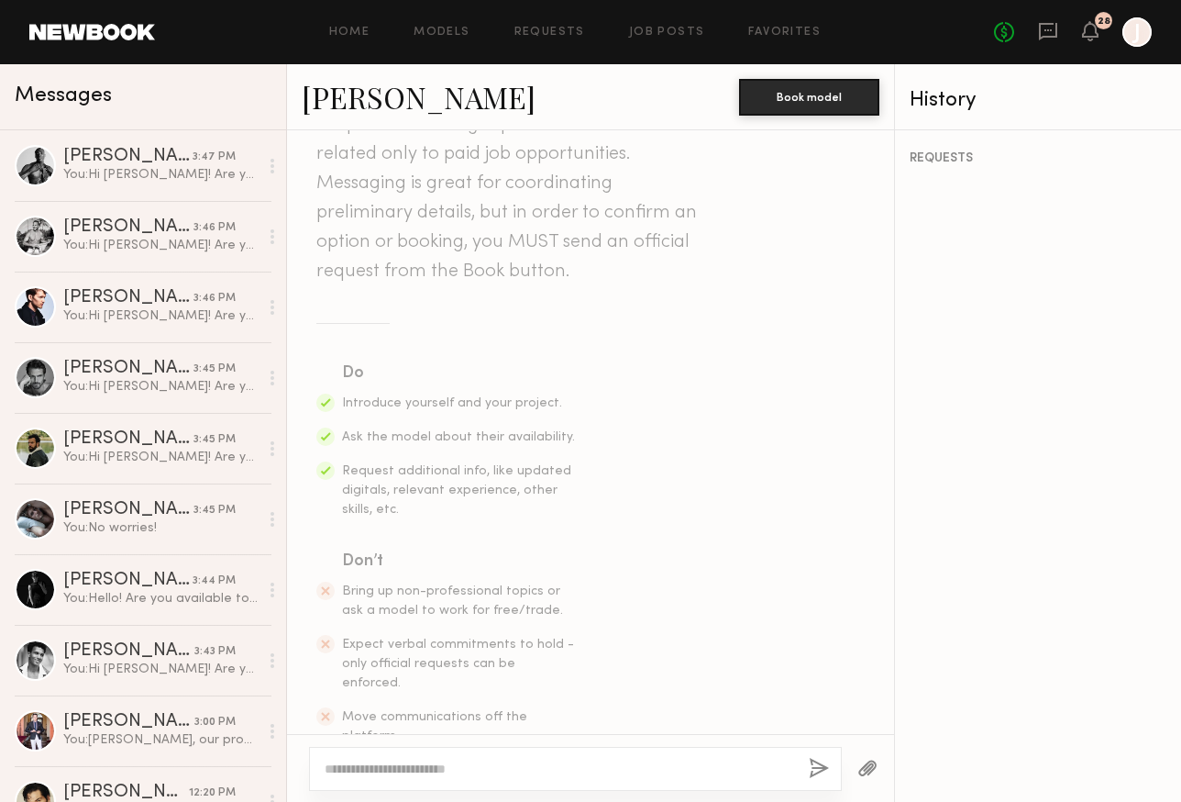
scroll to position [130, 0]
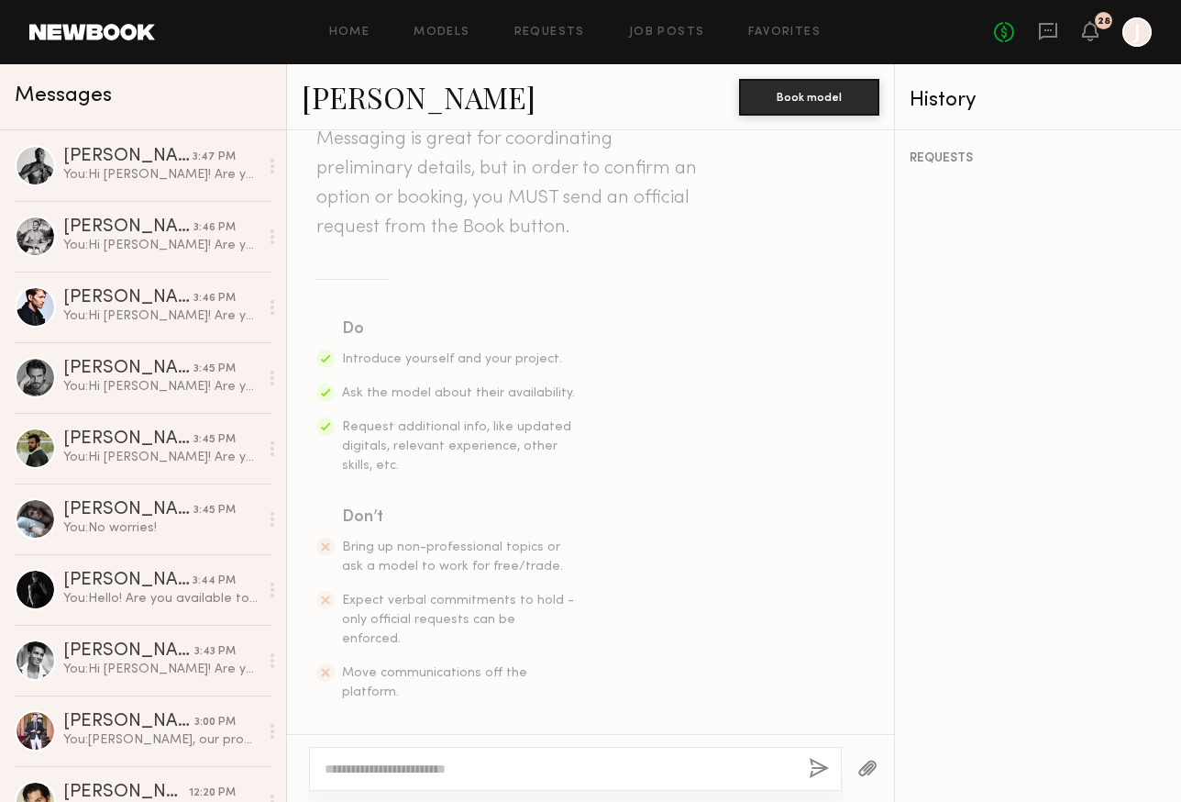
click at [570, 757] on div at bounding box center [575, 768] width 533 height 44
click at [443, 776] on textarea at bounding box center [560, 768] width 470 height 18
paste textarea "**********"
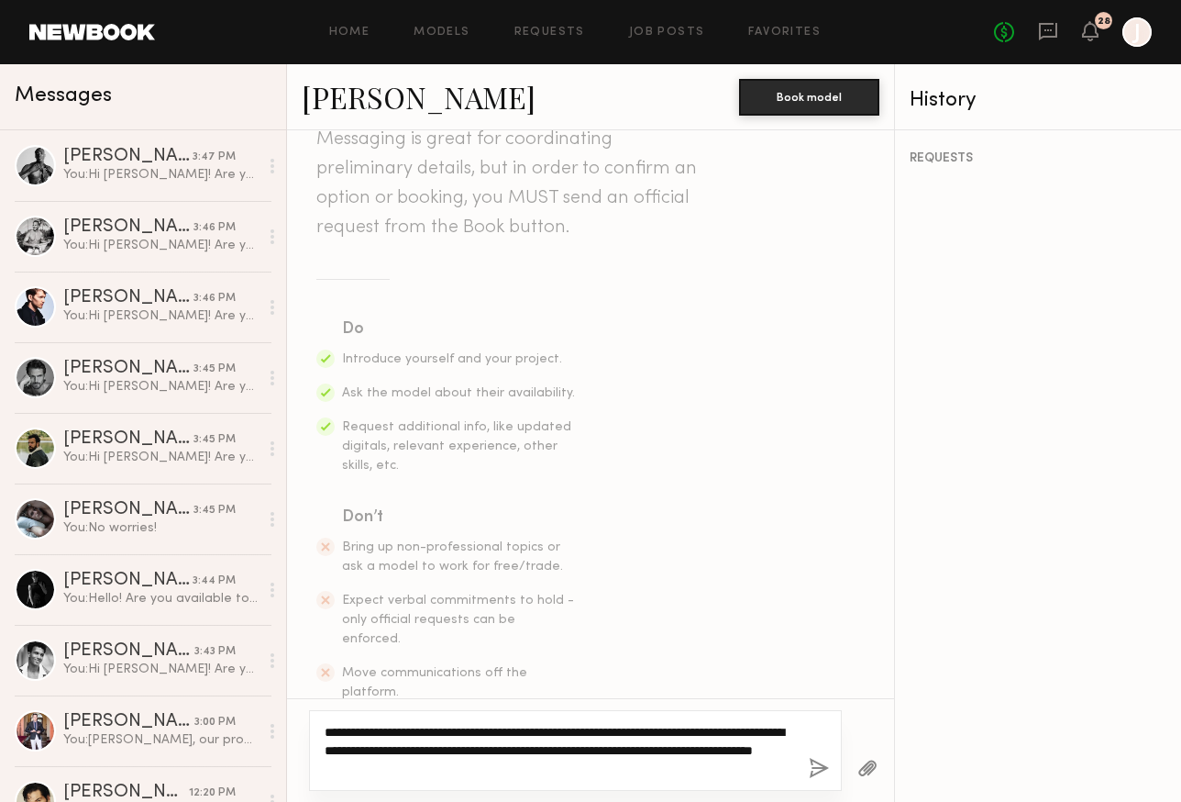
type textarea "**********"
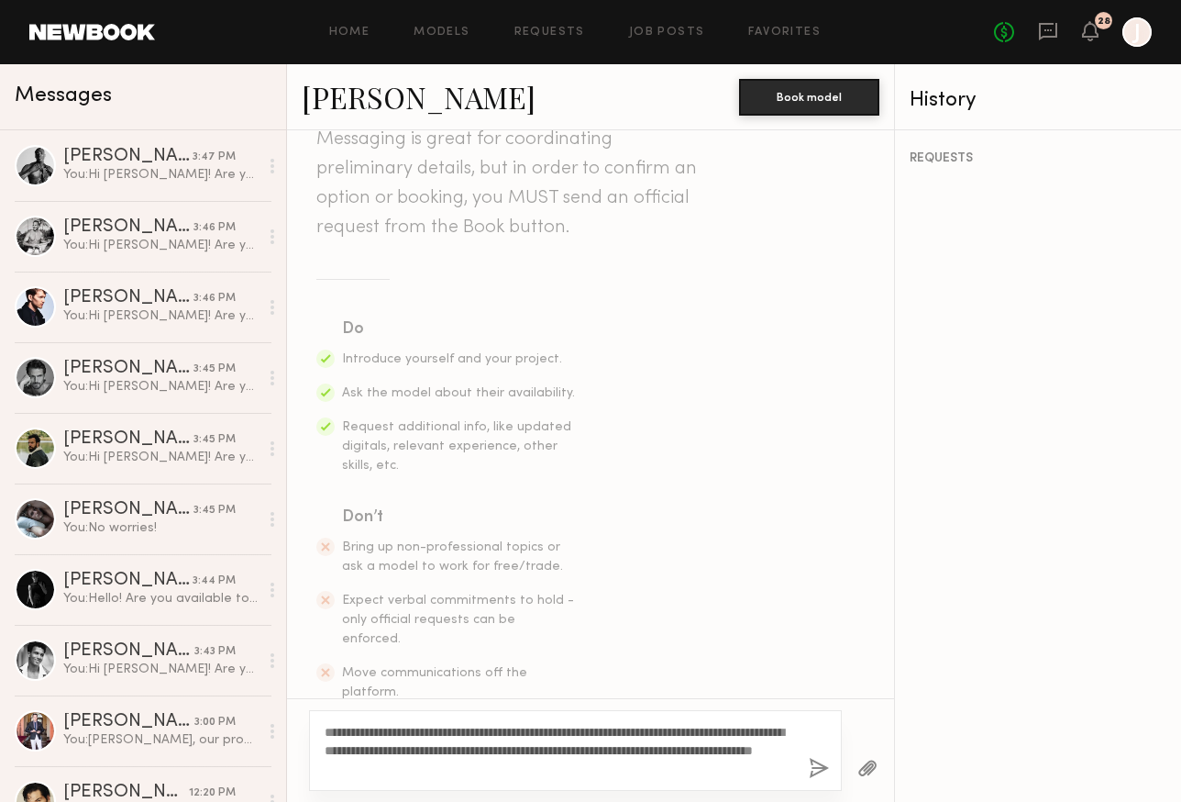
click at [819, 773] on button "button" at bounding box center [819, 768] width 20 height 23
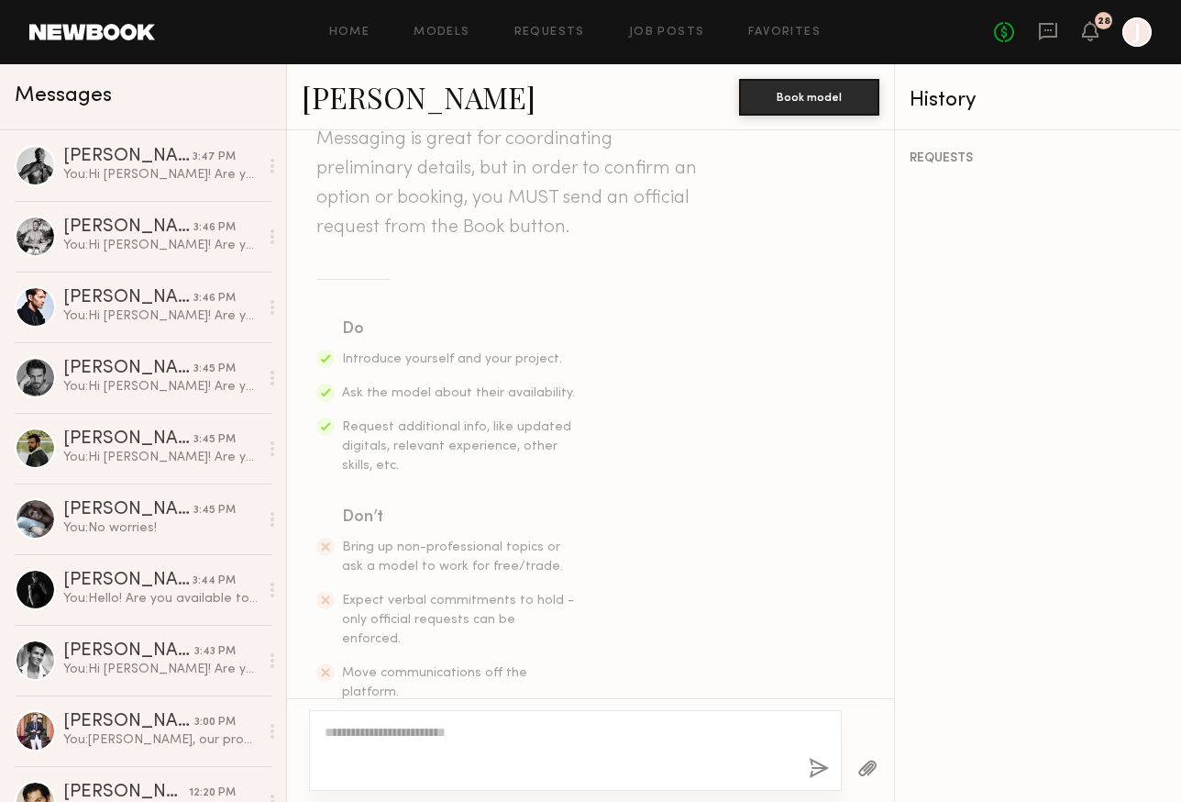
scroll to position [421, 0]
